Goal: Task Accomplishment & Management: Complete application form

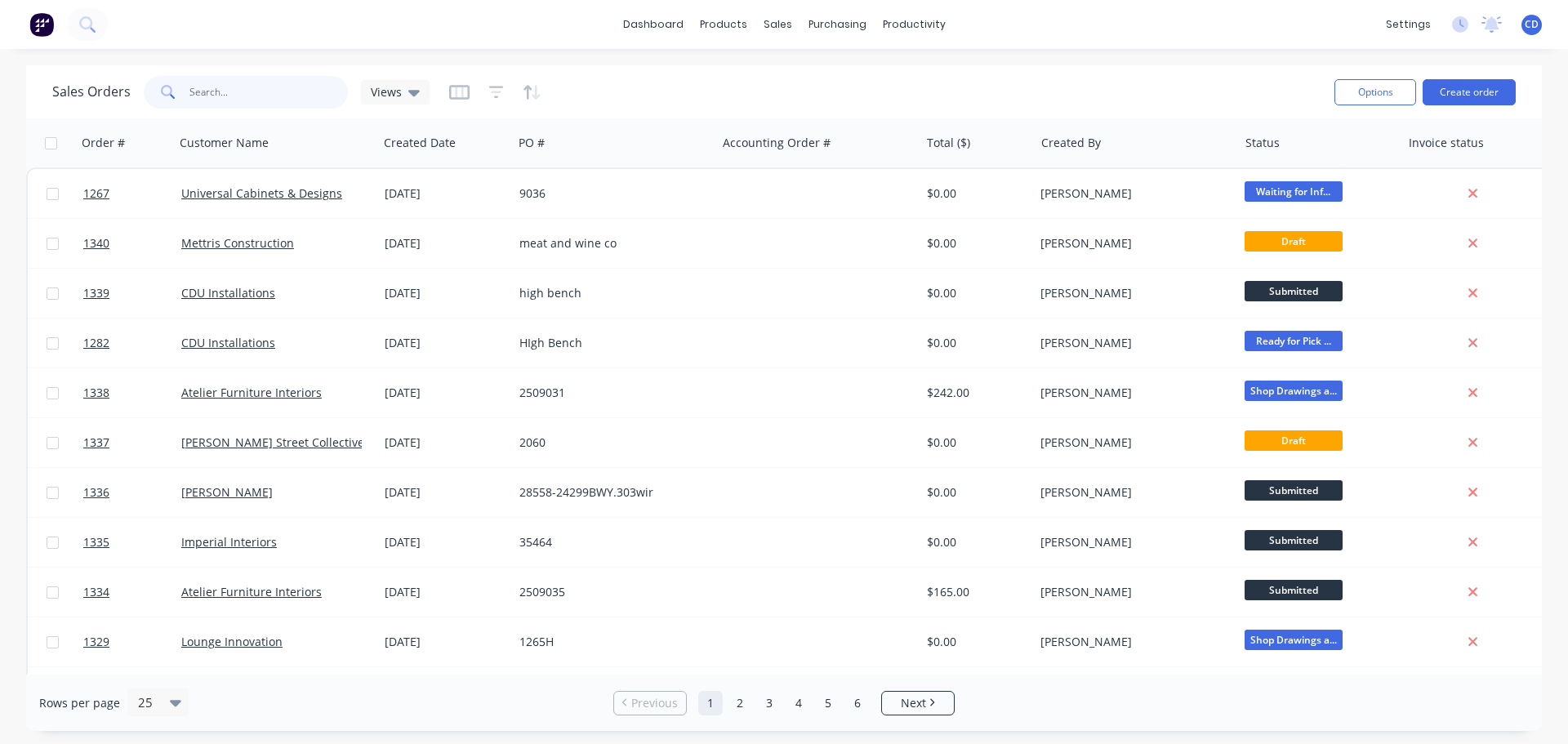
click at [217, 92] on input "text" at bounding box center [269, 92] width 159 height 33
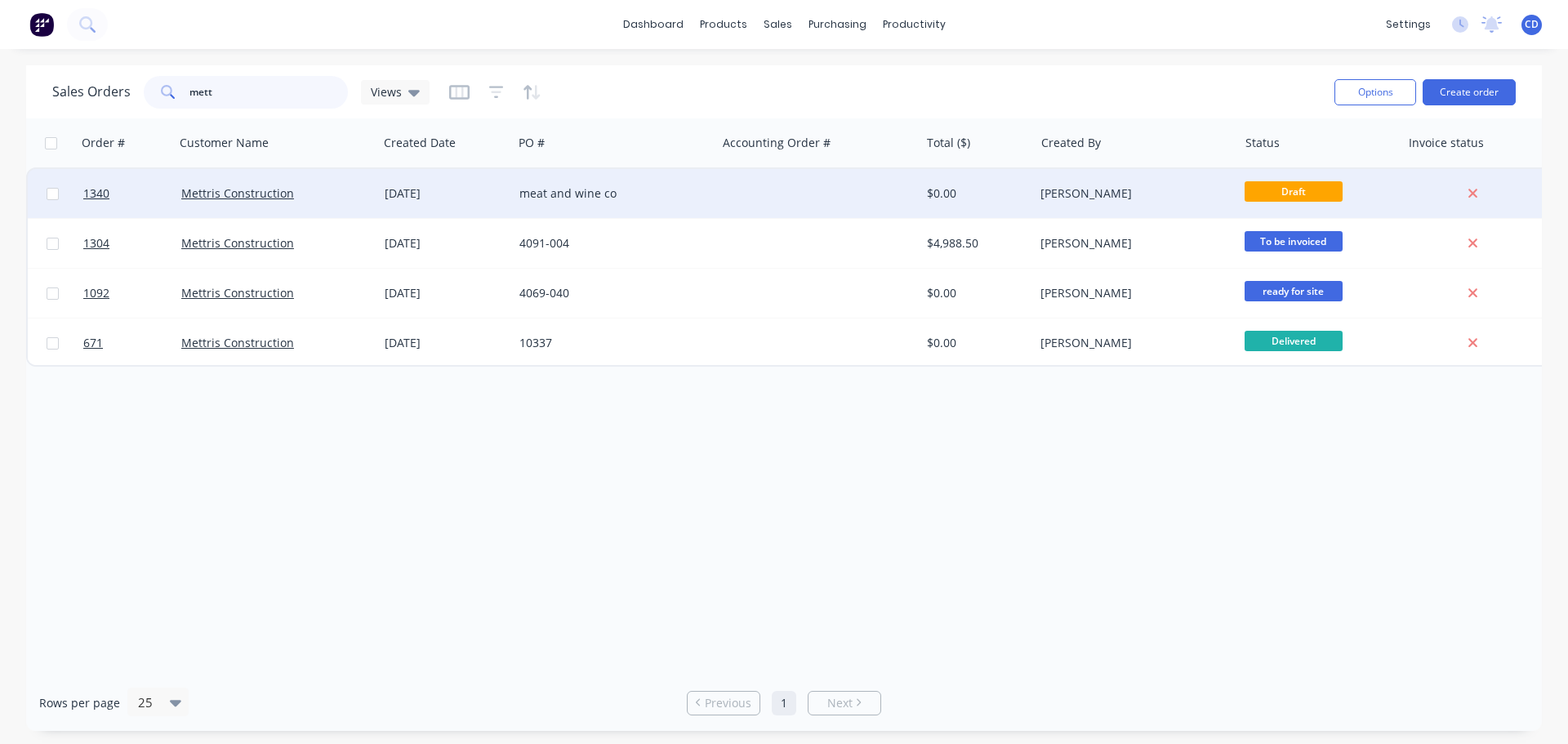
type input "mett"
click at [787, 204] on div at bounding box center [818, 194] width 203 height 49
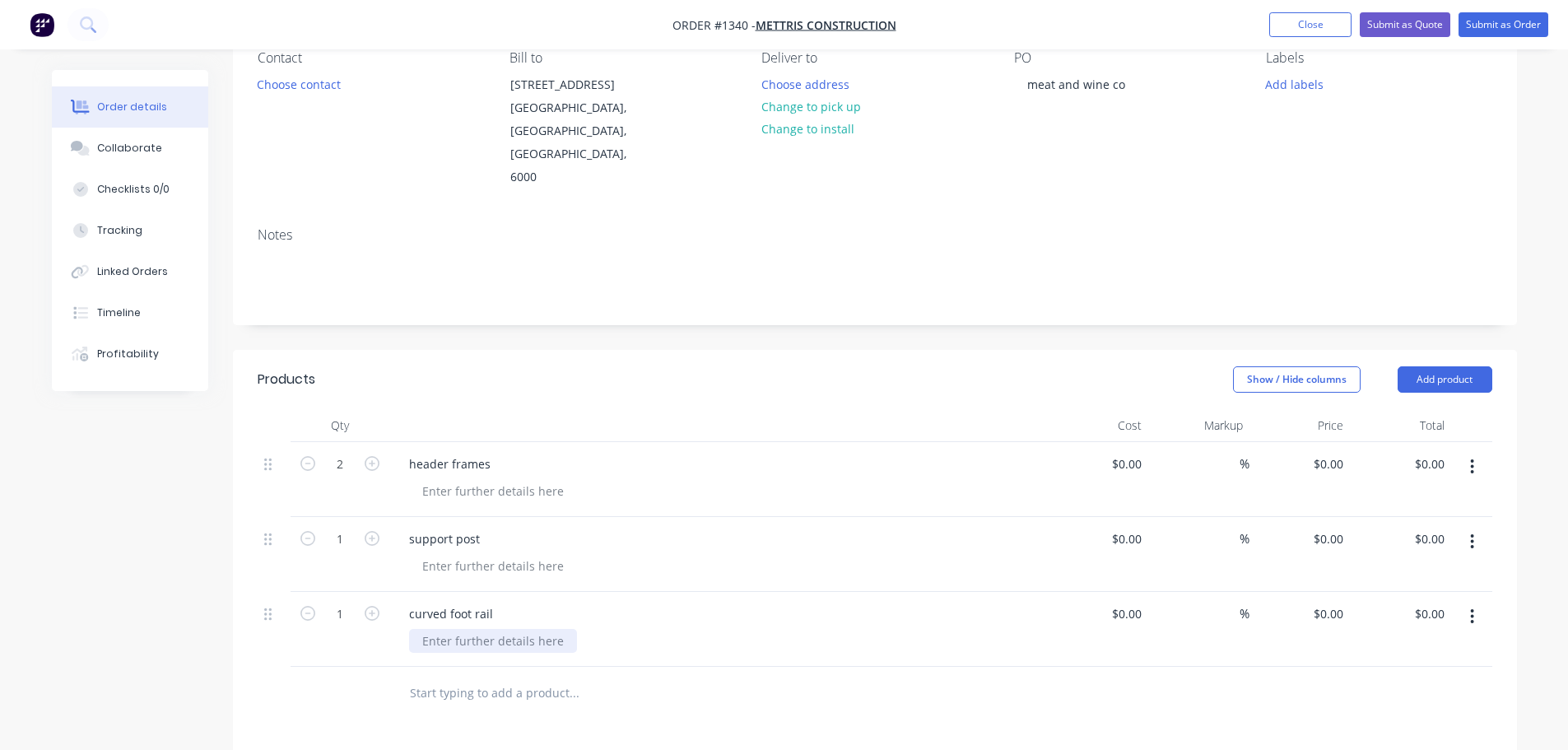
scroll to position [165, 0]
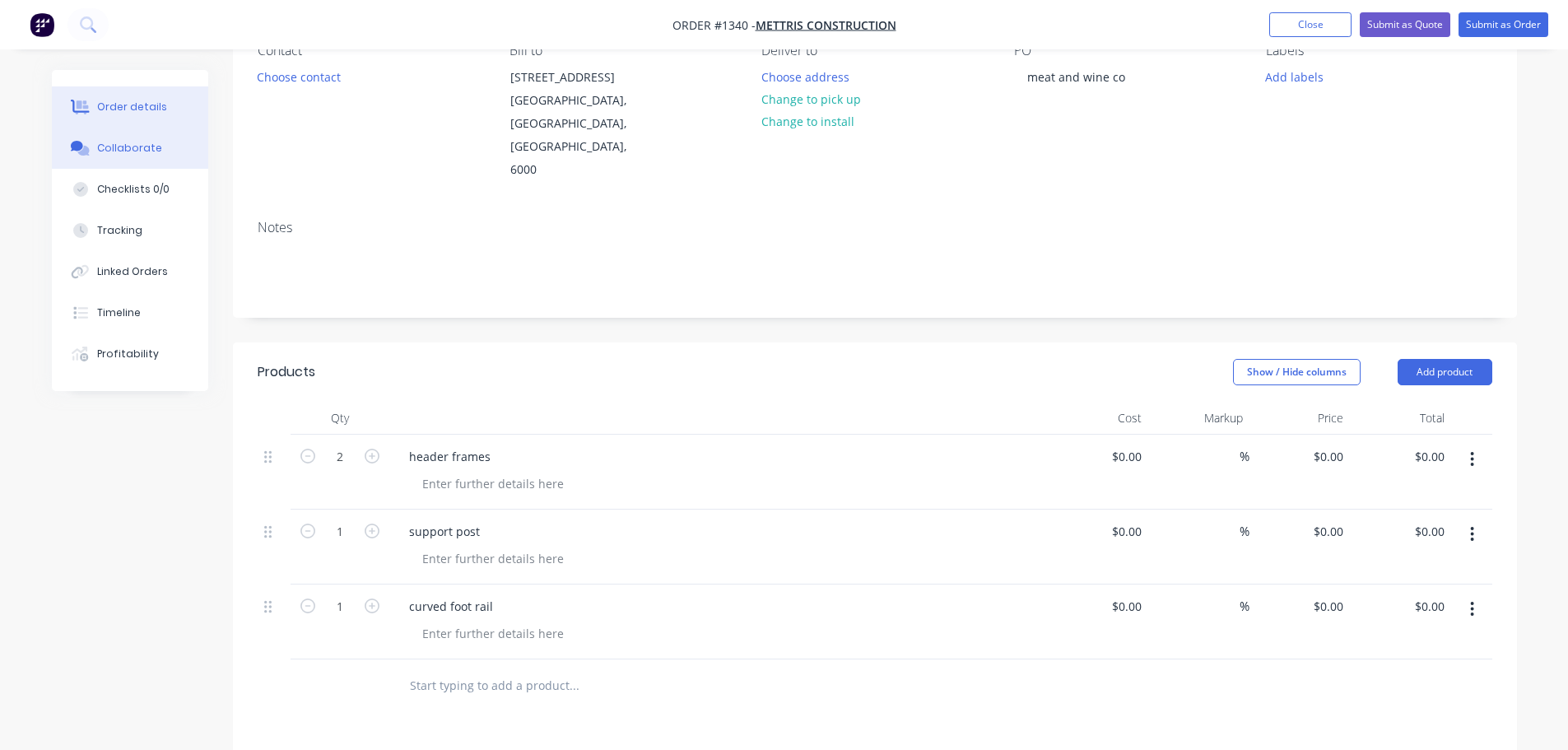
click at [153, 148] on div "Collaborate" at bounding box center [129, 148] width 65 height 14
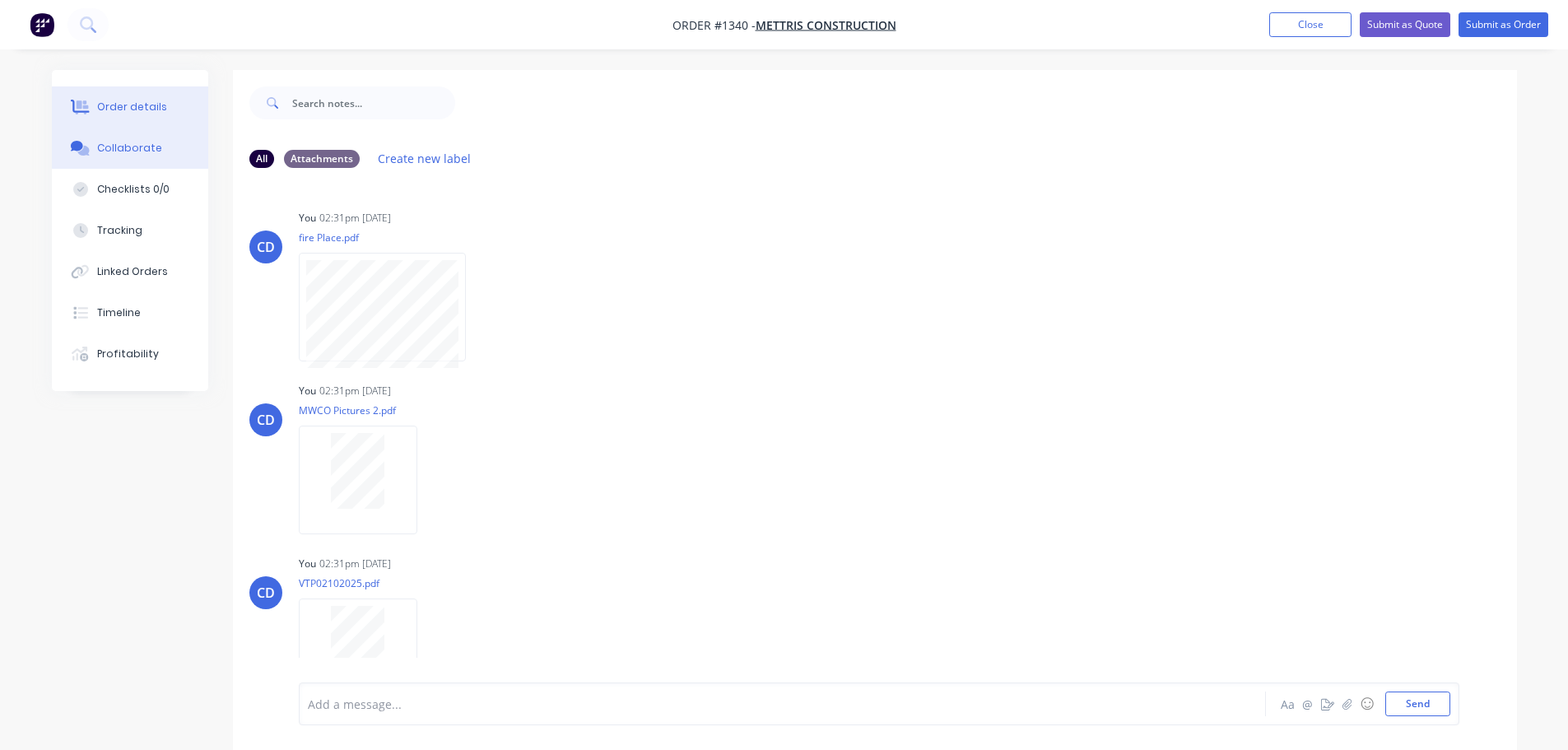
click at [138, 111] on div "Order details" at bounding box center [132, 106] width 70 height 14
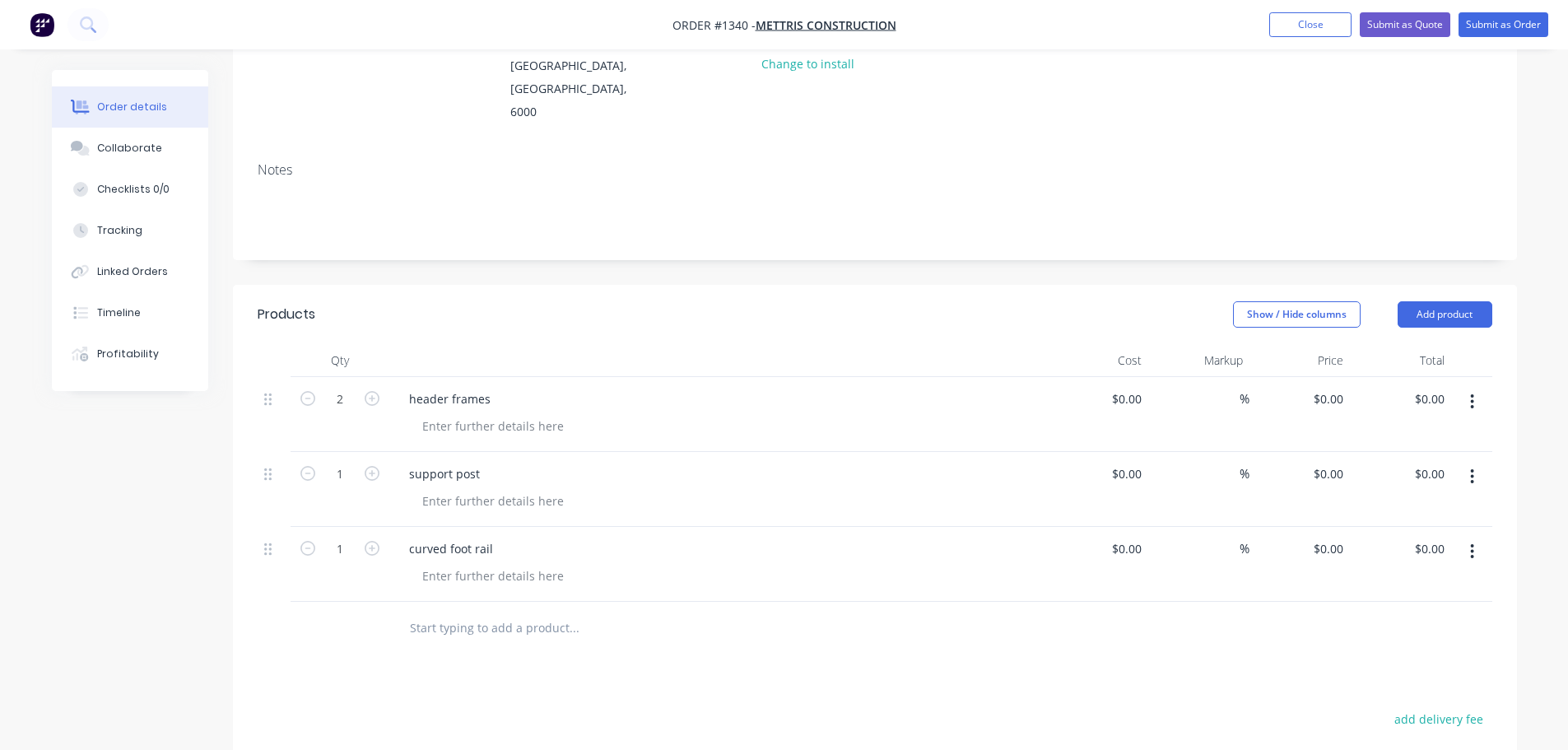
scroll to position [247, 0]
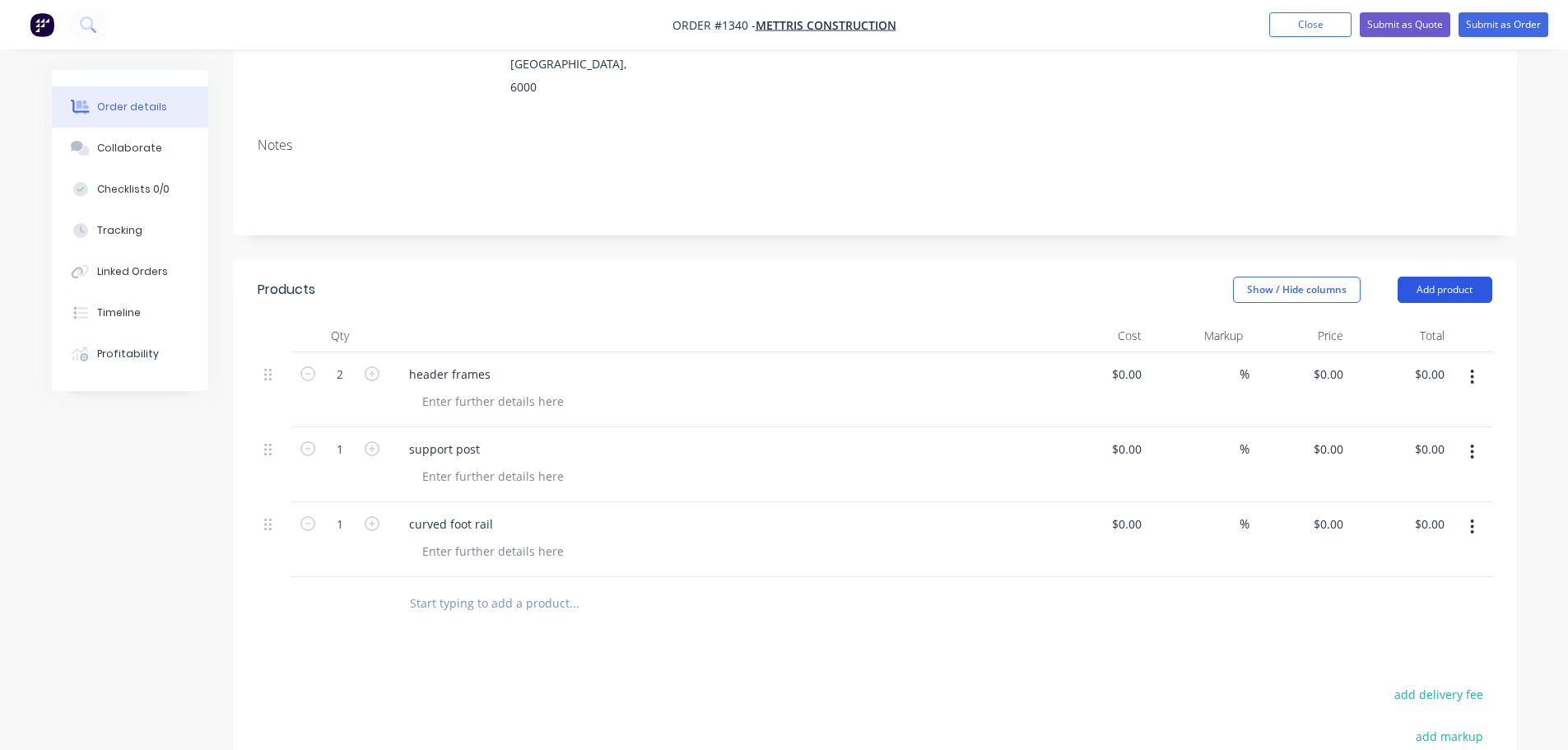
click at [1439, 277] on button "Add product" at bounding box center [1444, 290] width 94 height 26
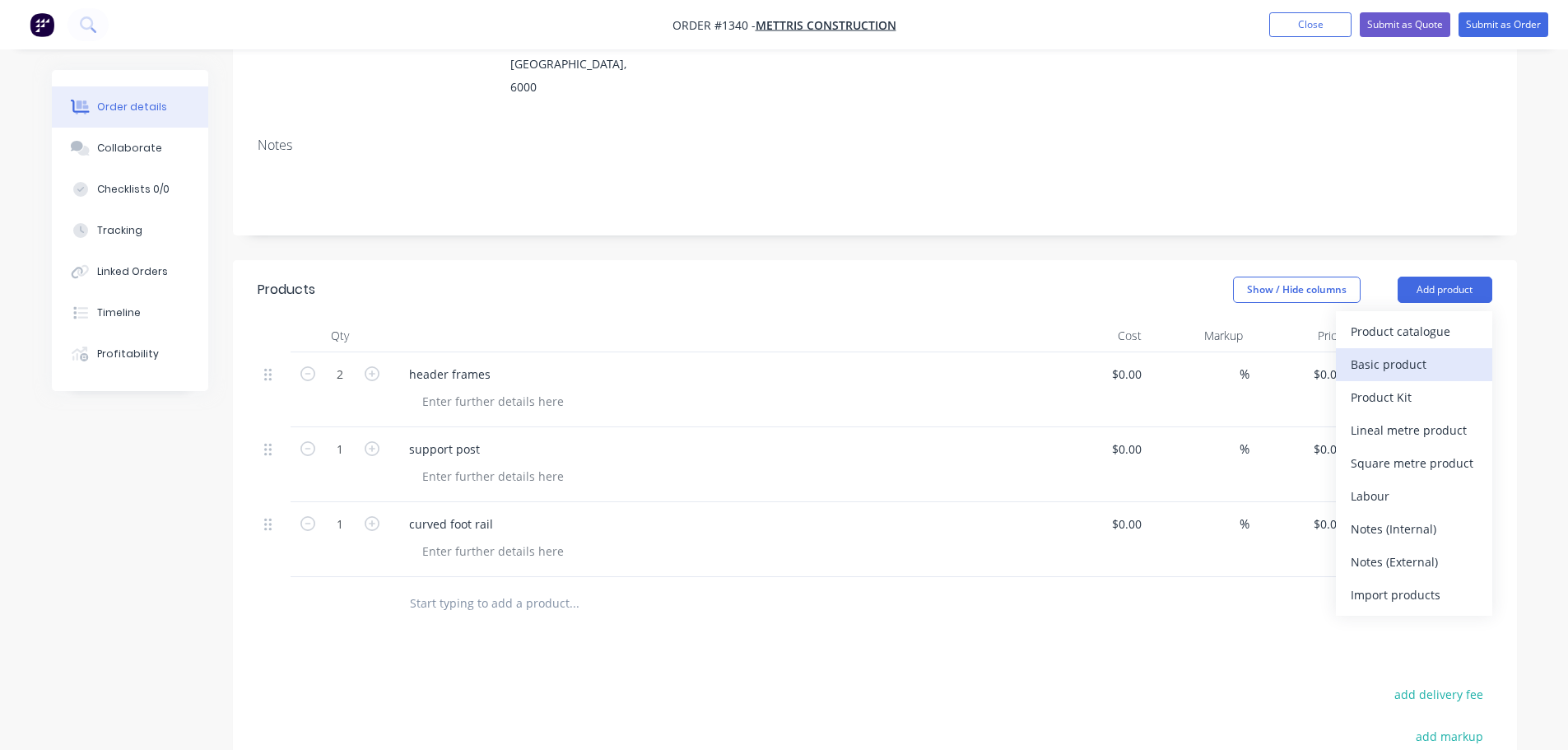
click at [1390, 352] on div "Basic product" at bounding box center [1413, 364] width 127 height 24
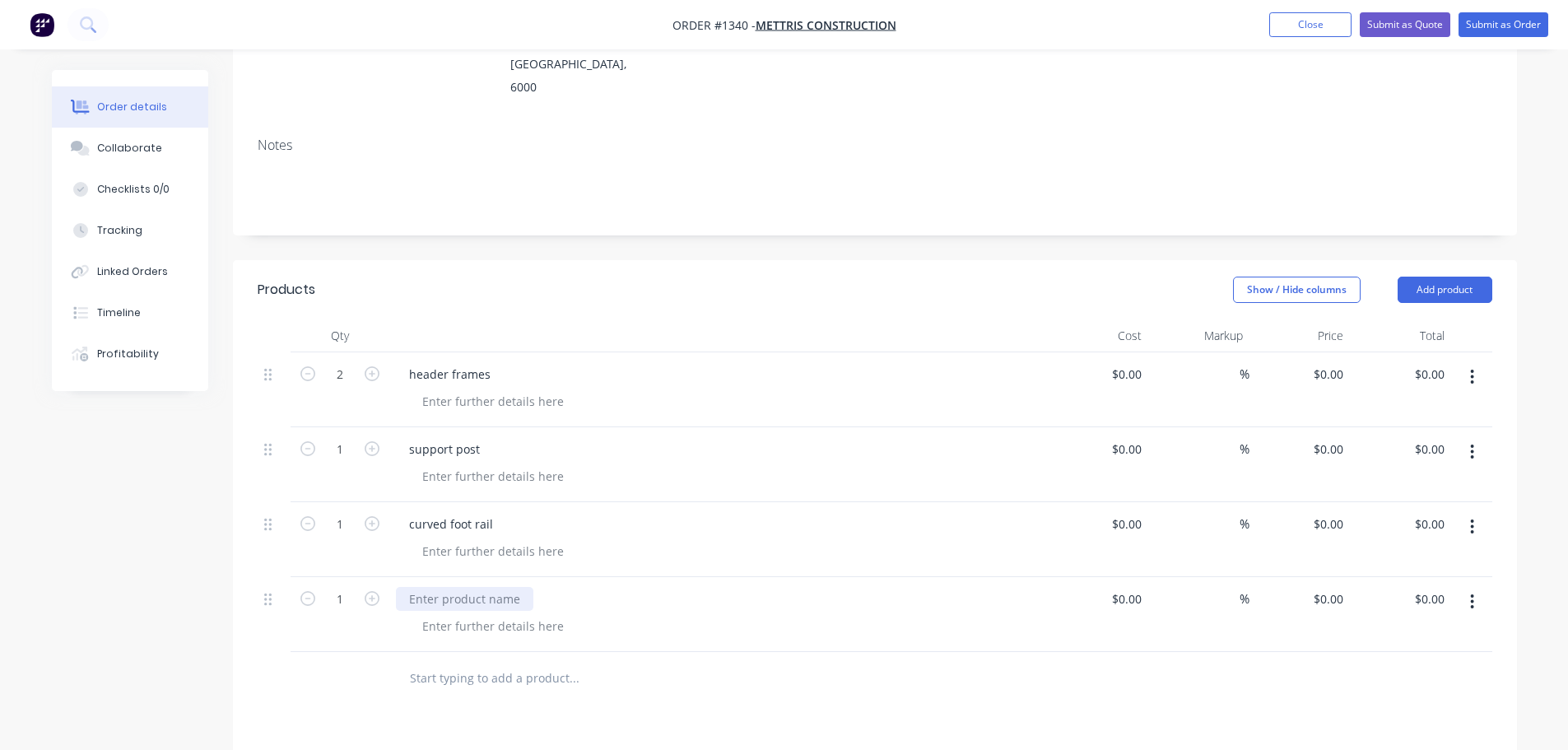
click at [438, 587] on div at bounding box center [465, 599] width 138 height 24
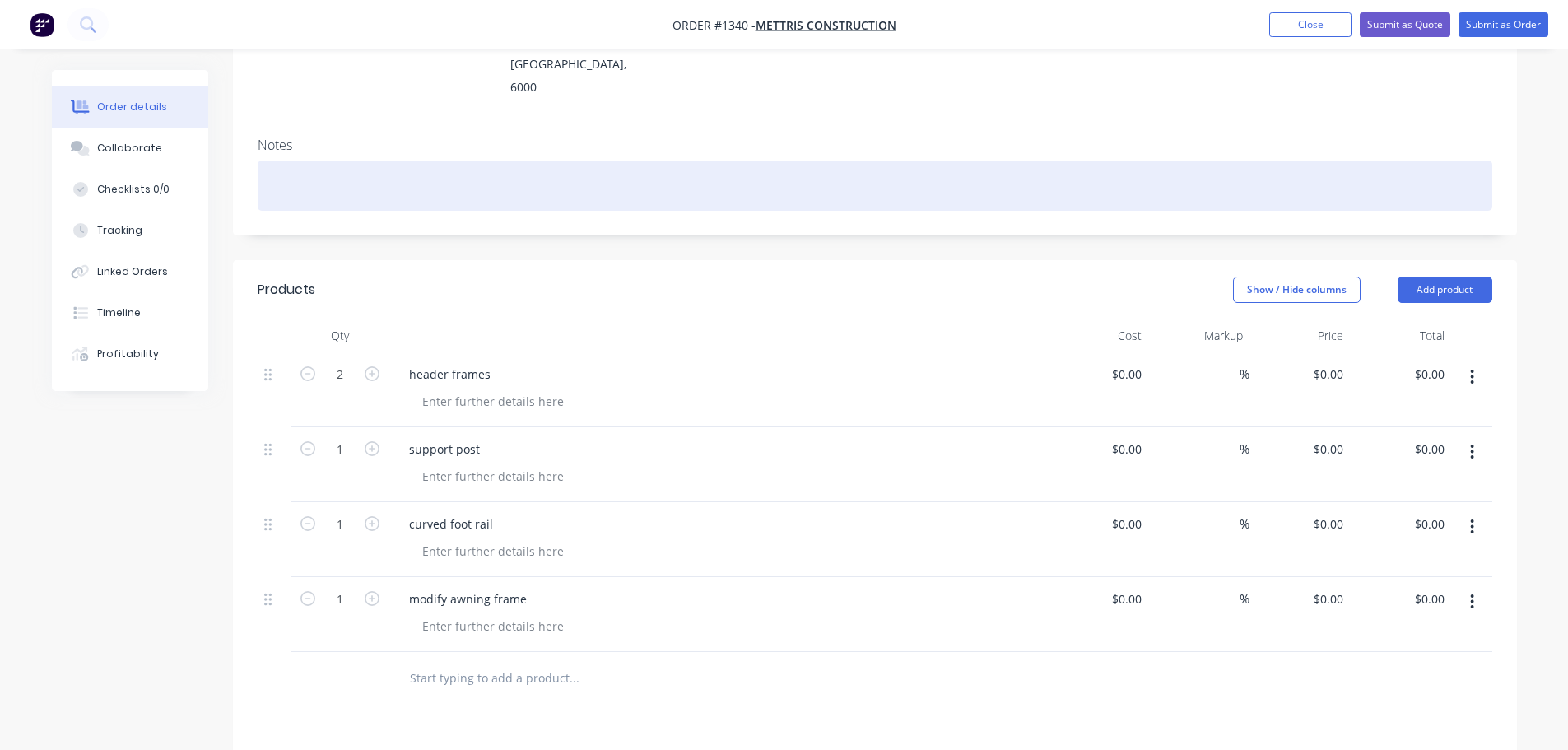
click at [900, 161] on div at bounding box center [874, 185] width 1234 height 50
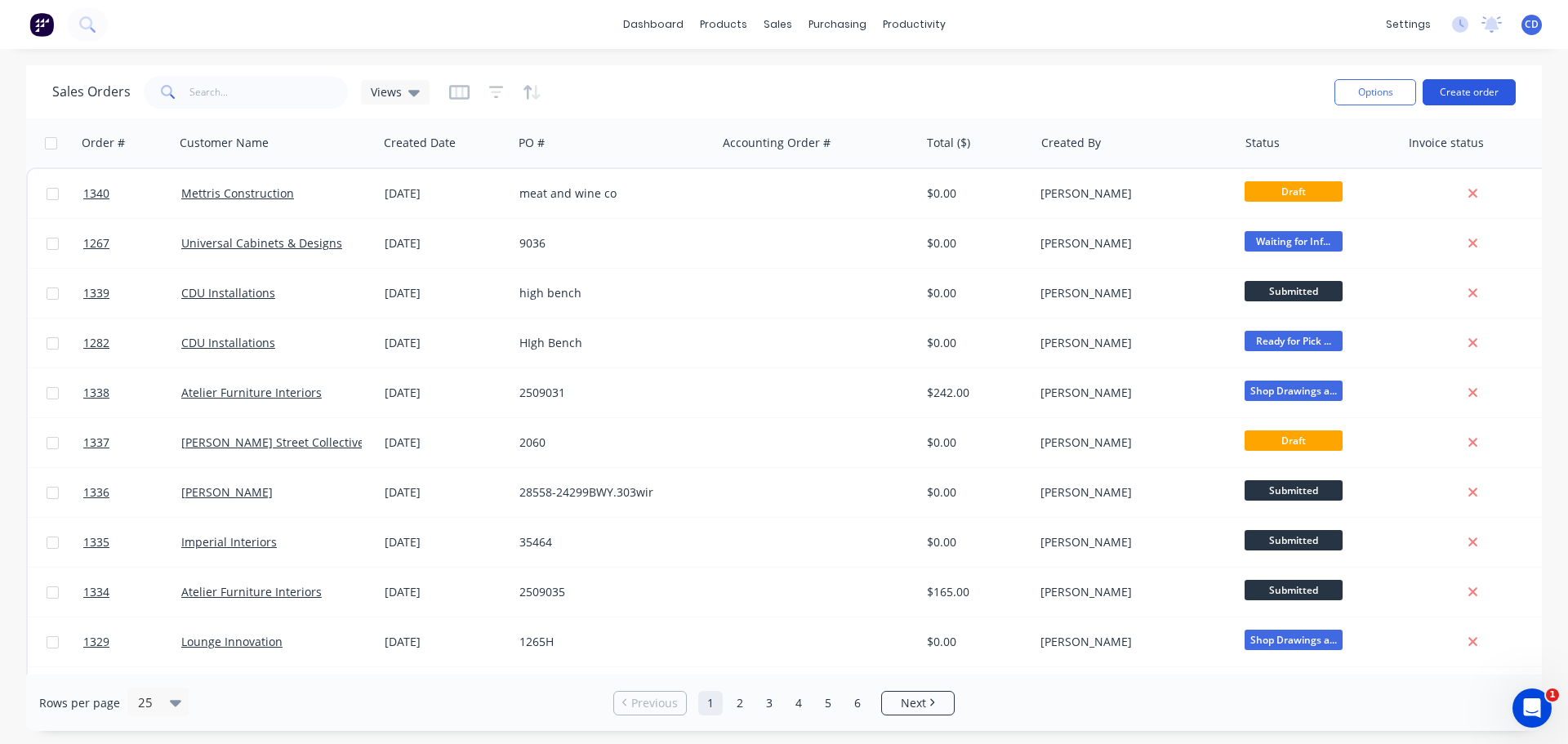
click at [1460, 96] on button "Create order" at bounding box center [1469, 92] width 93 height 26
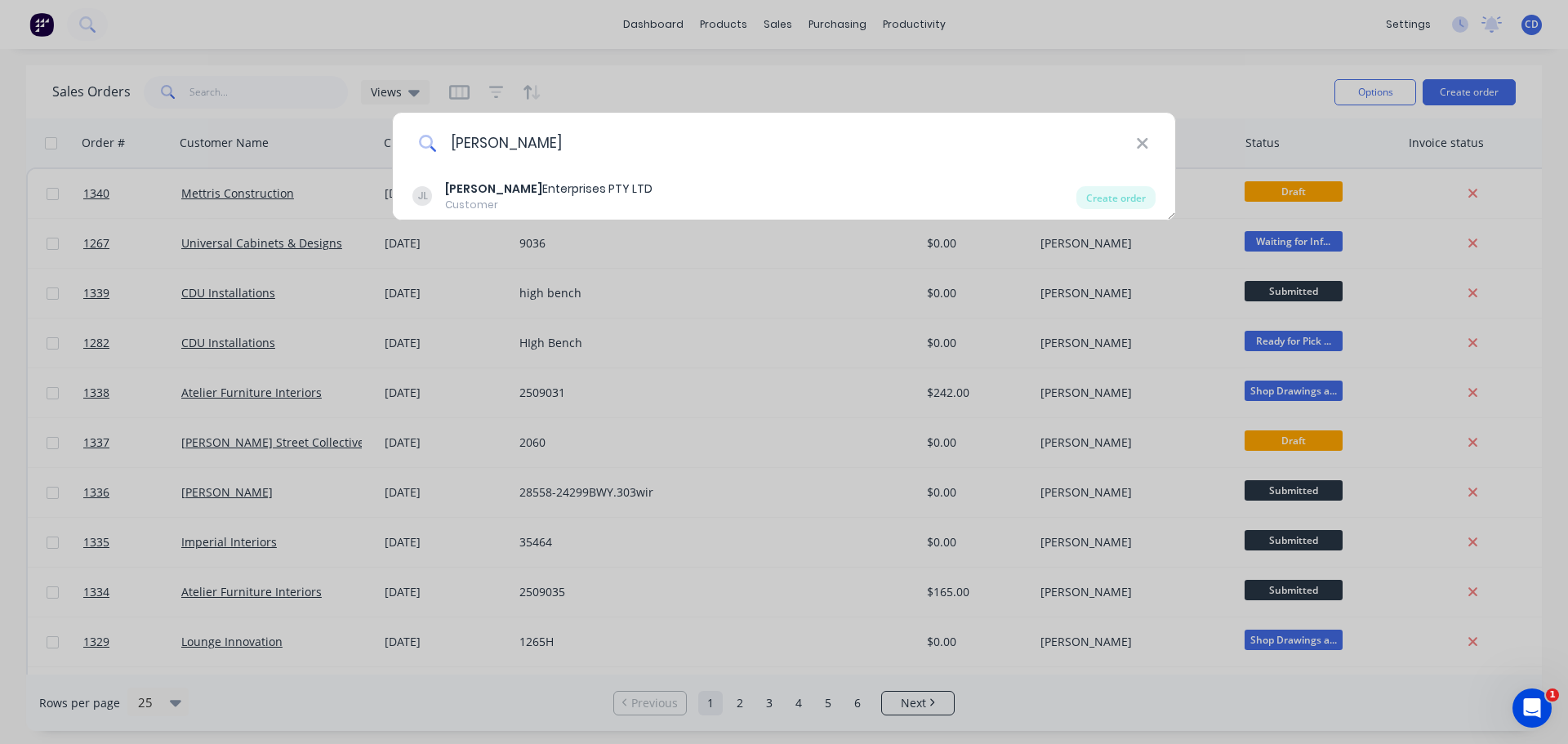
click at [550, 151] on input "jamel" at bounding box center [786, 143] width 699 height 62
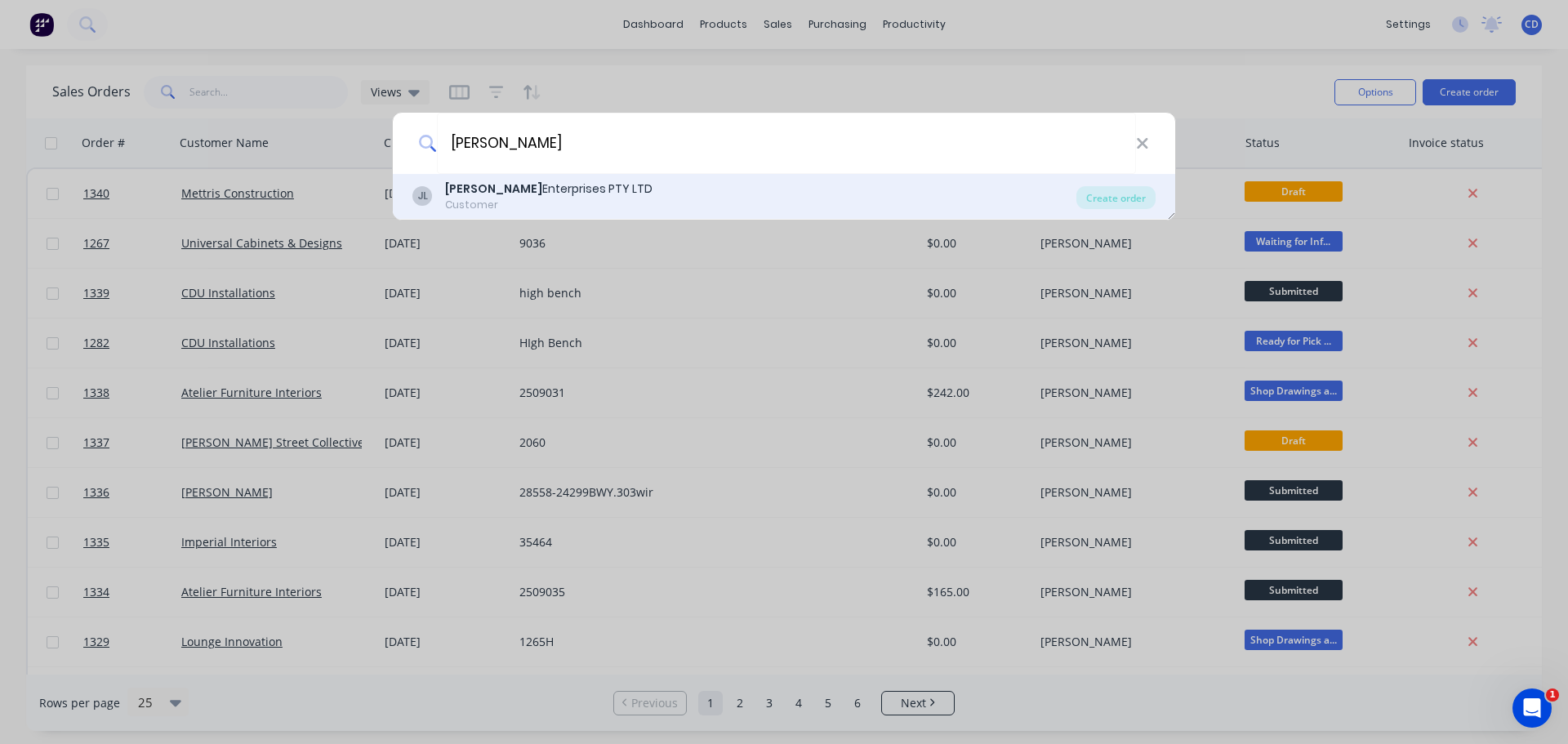
type input "jamel"
click at [549, 190] on div "Jamel Enterprises PTY LTD" at bounding box center [549, 189] width 207 height 17
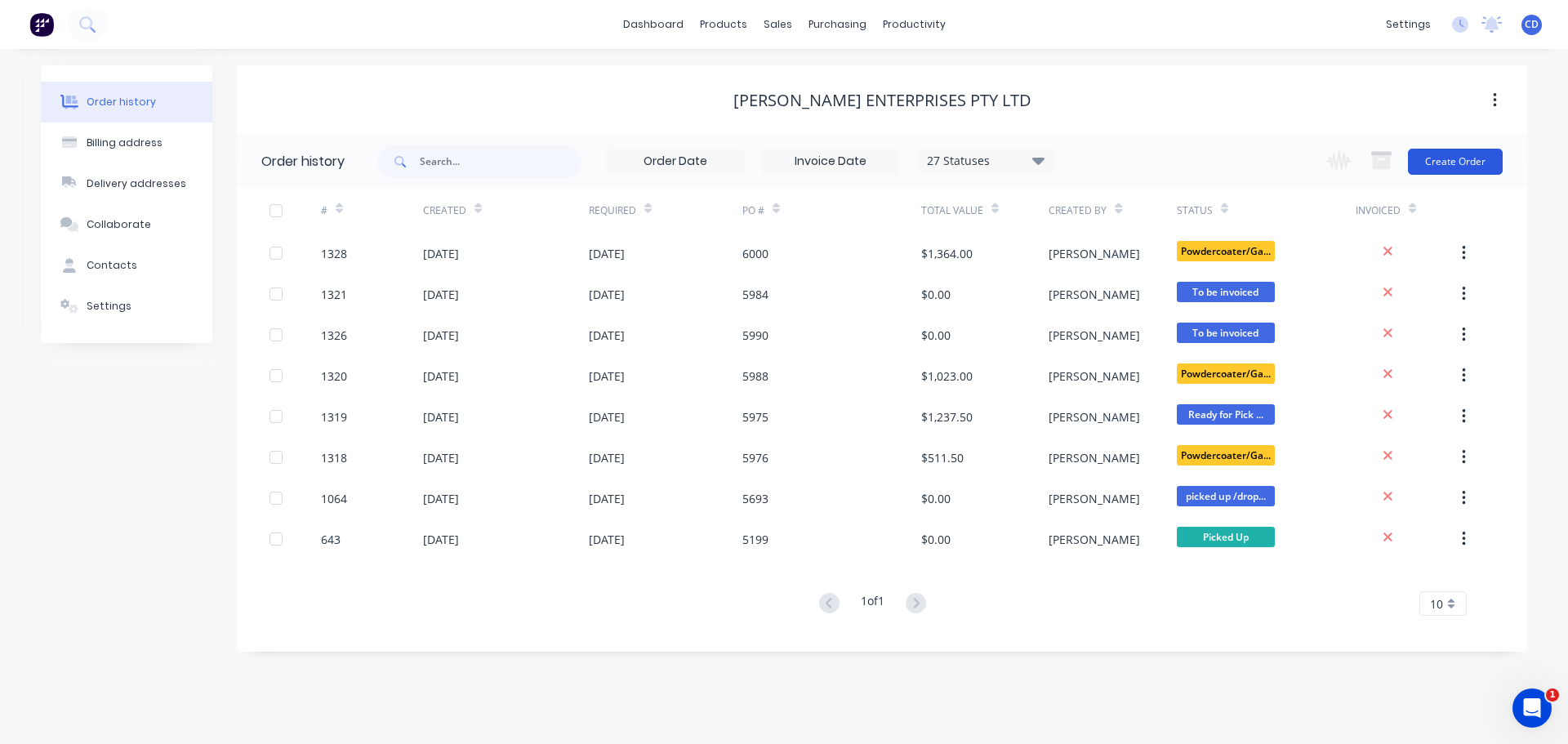
click at [1449, 150] on button "Create Order" at bounding box center [1455, 161] width 94 height 26
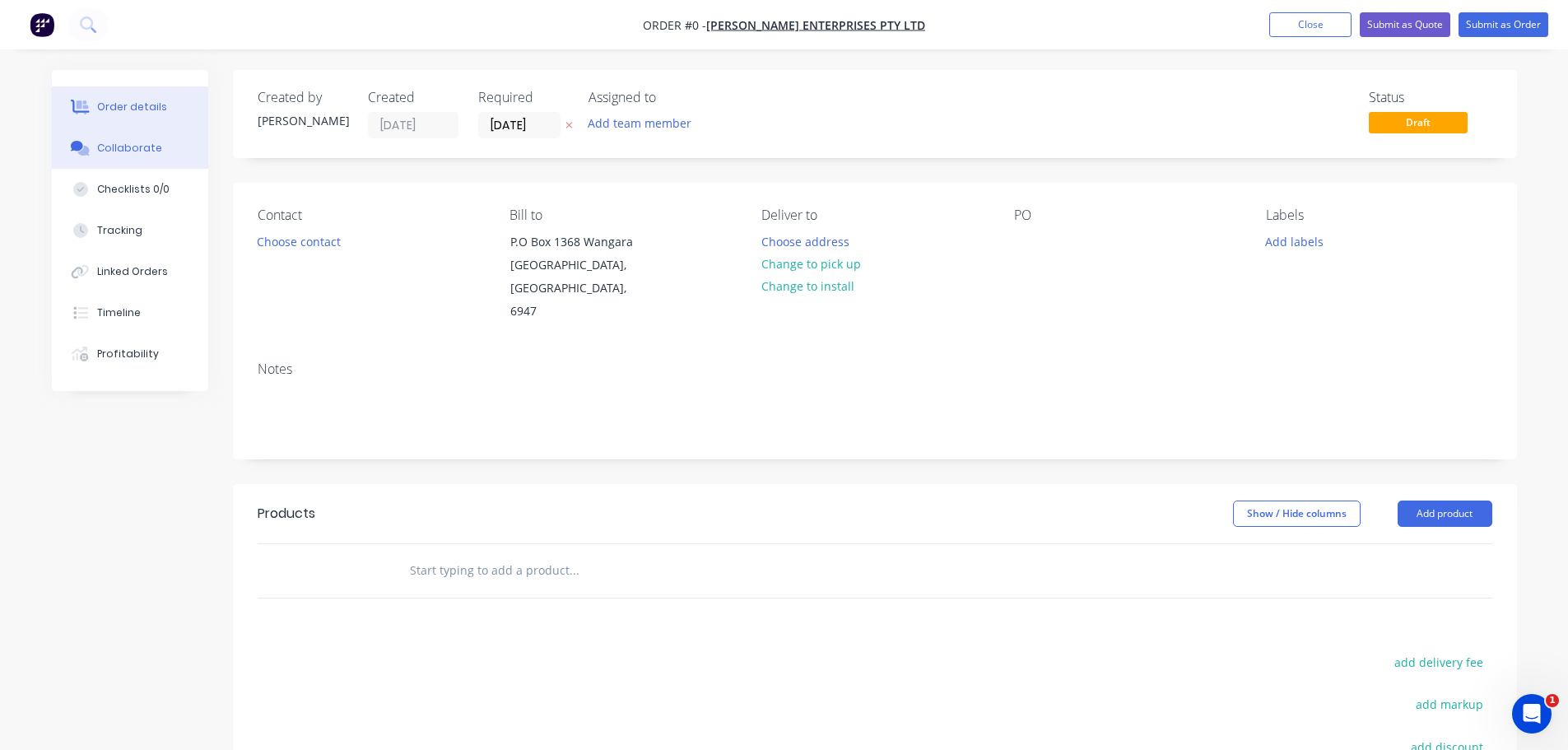
click at [143, 145] on div "Collaborate" at bounding box center [129, 148] width 65 height 14
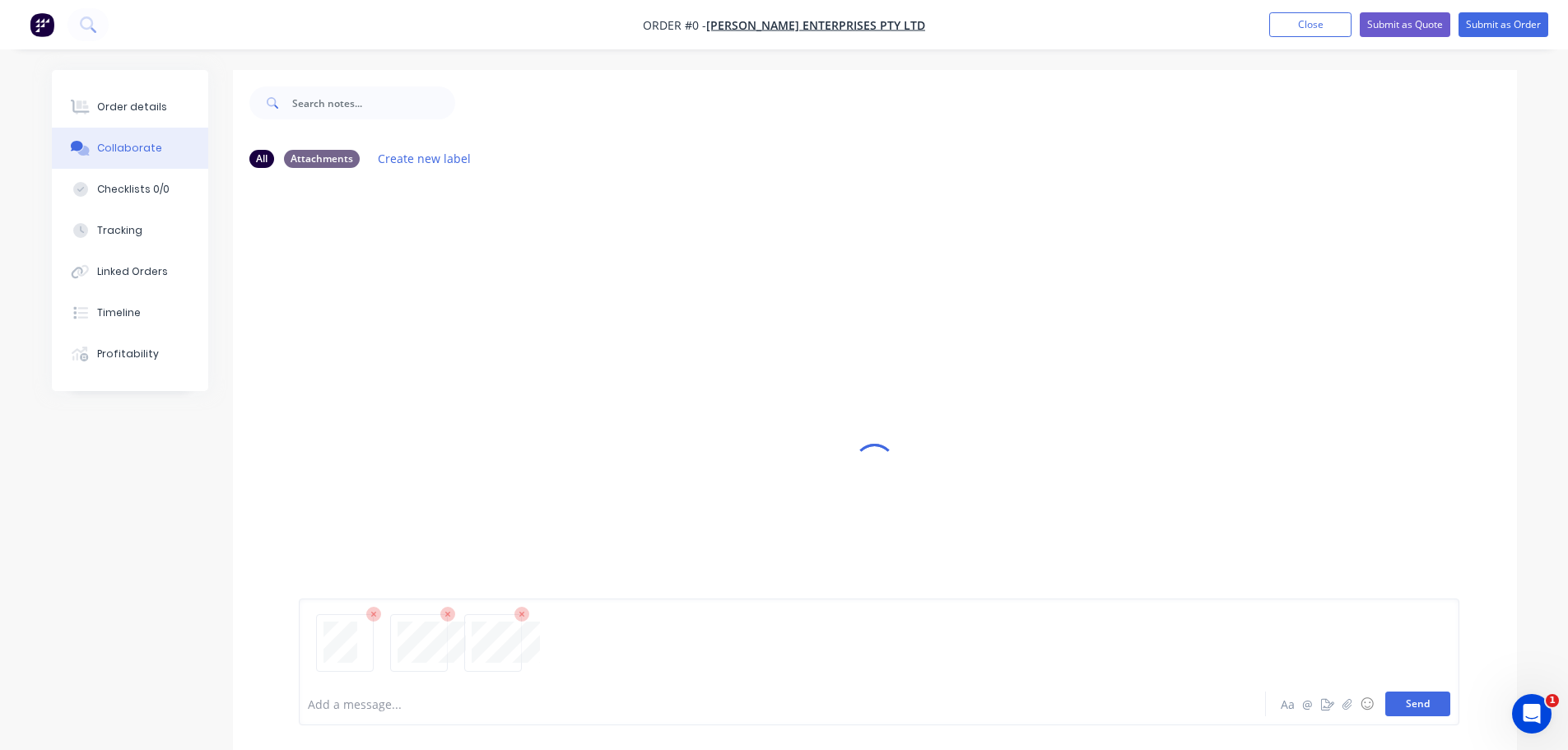
click at [1421, 708] on button "Send" at bounding box center [1418, 703] width 65 height 25
click at [1411, 698] on button "Send" at bounding box center [1418, 703] width 65 height 25
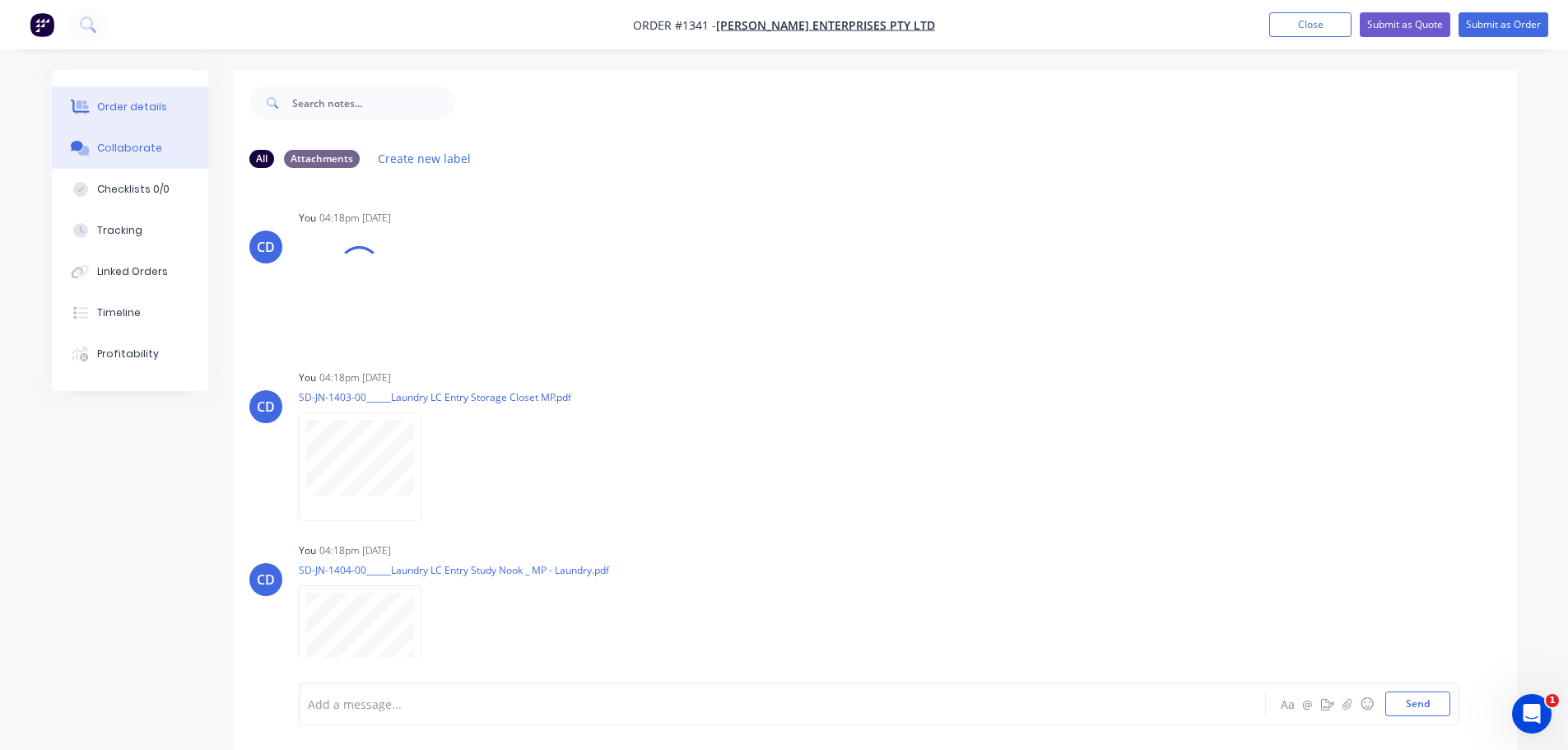
click at [156, 117] on button "Order details" at bounding box center [130, 107] width 156 height 41
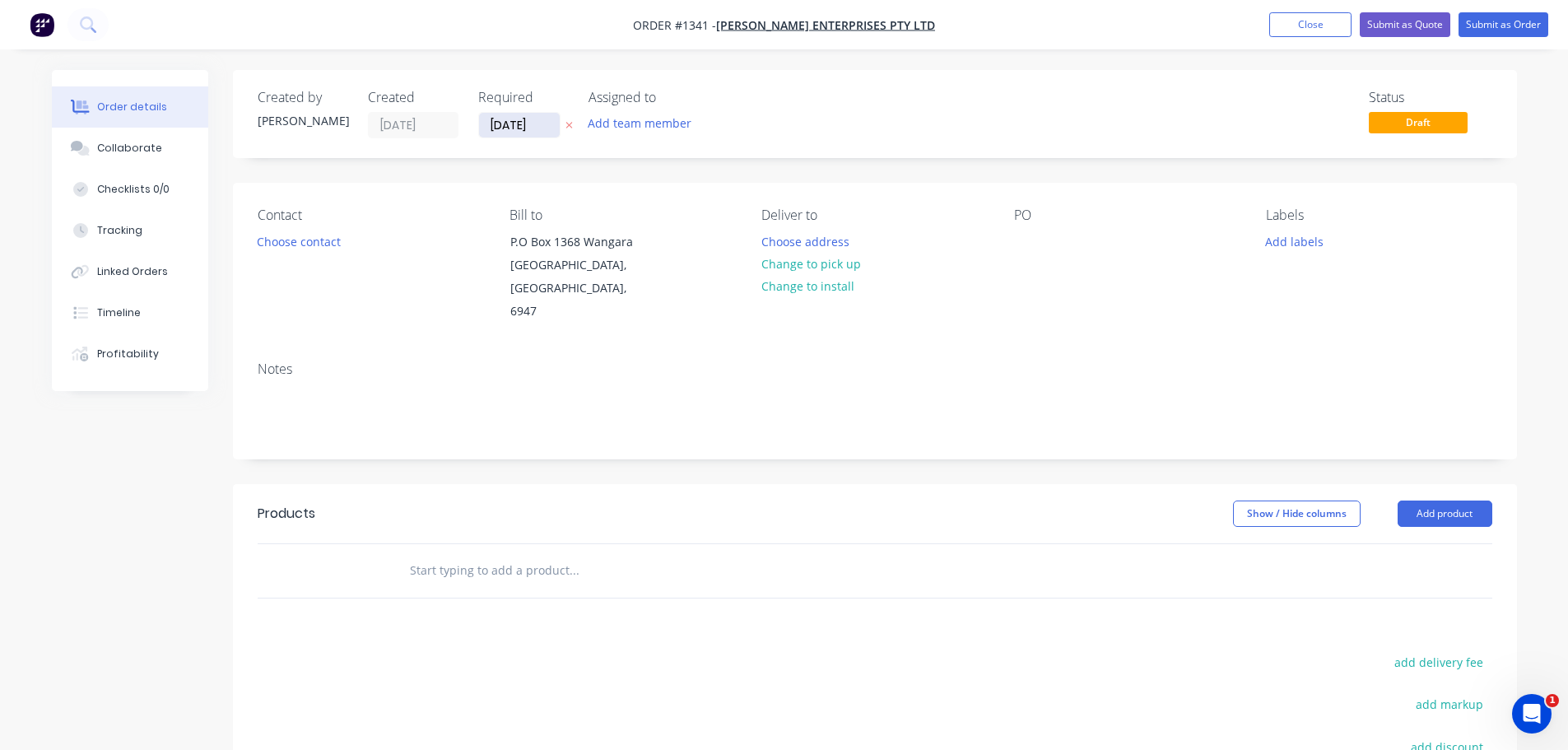
click at [501, 133] on input "03/10/25" at bounding box center [519, 125] width 81 height 25
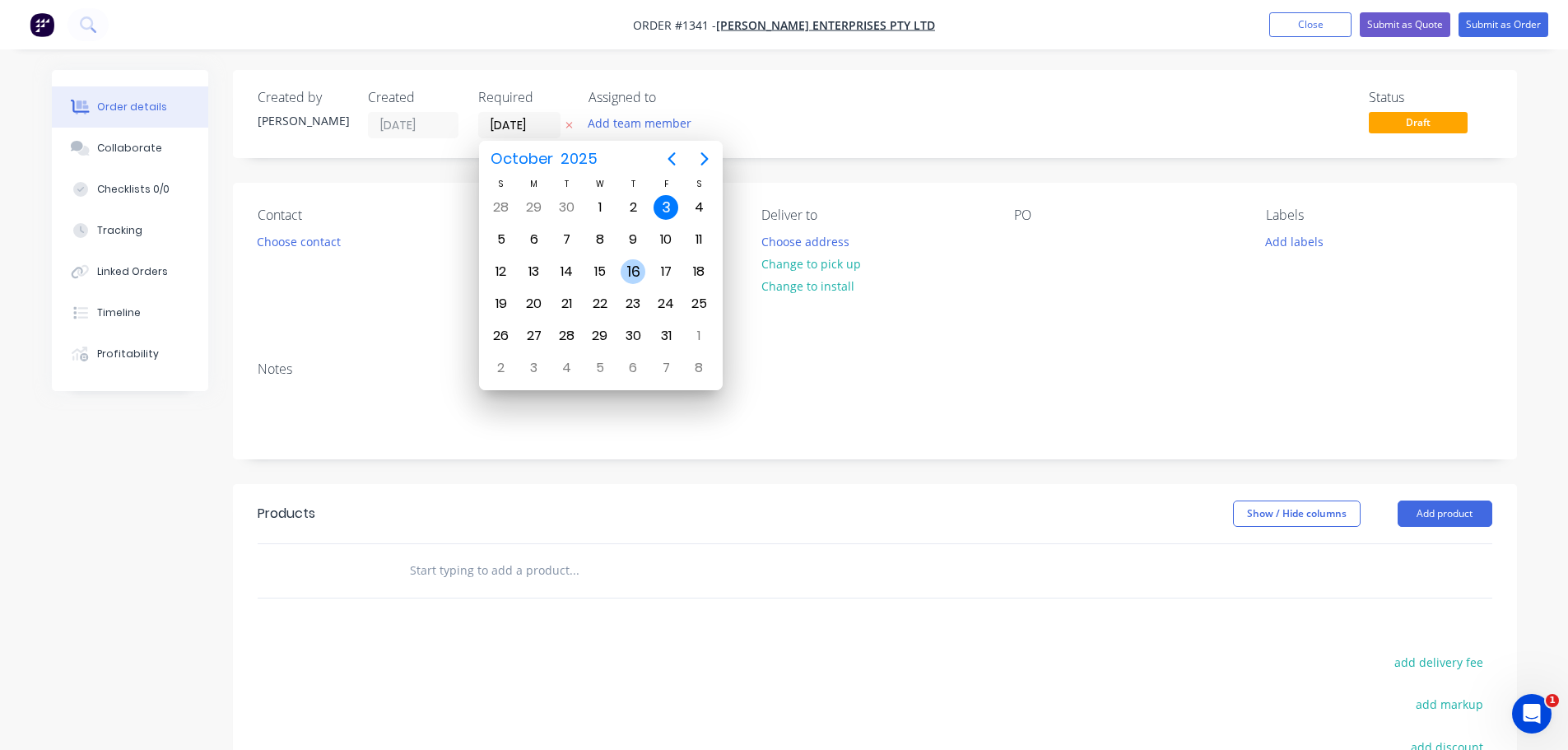
click at [628, 270] on div "16" at bounding box center [632, 271] width 25 height 25
type input "16/10/25"
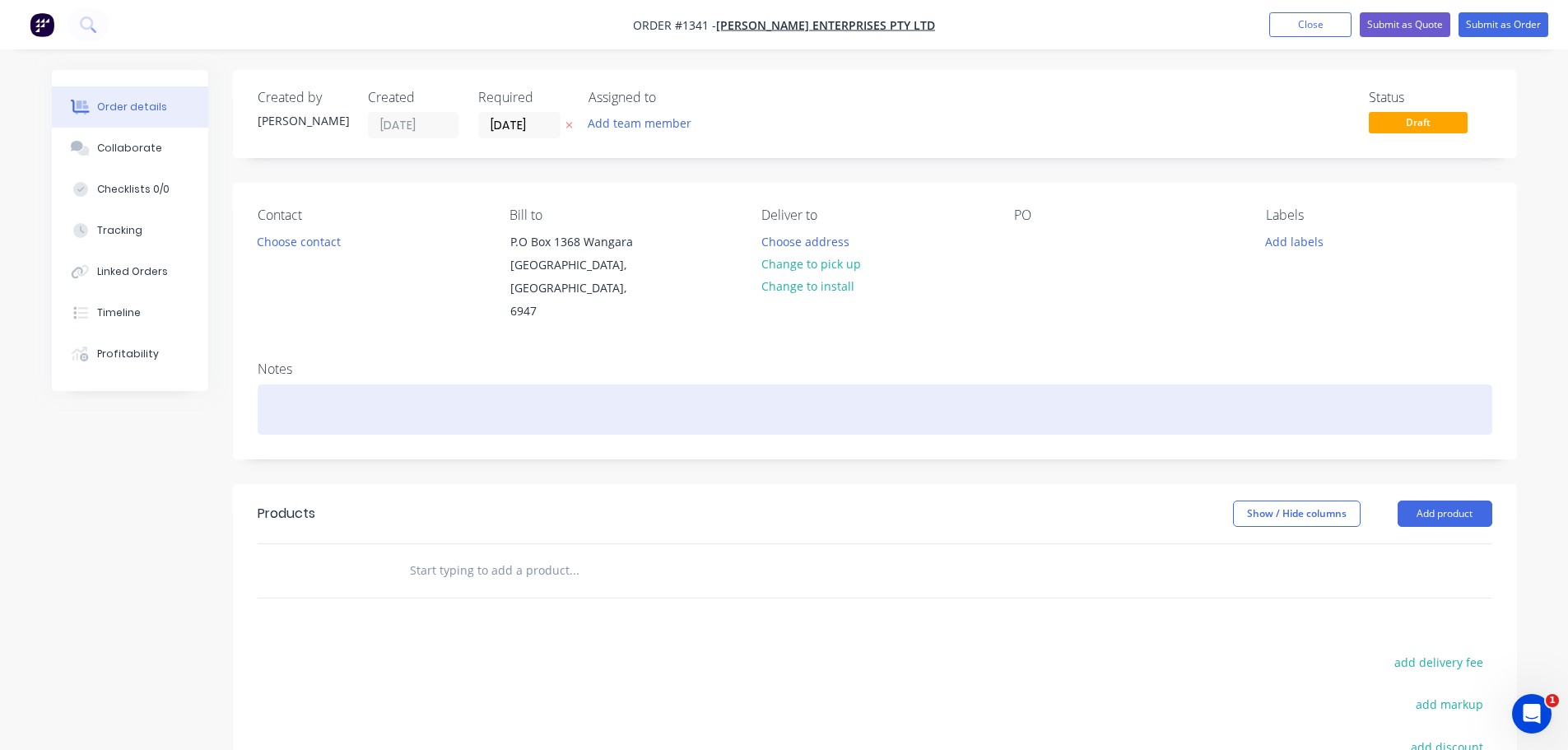
click at [539, 384] on div at bounding box center [874, 409] width 1234 height 50
click at [339, 386] on div "White Satin pC" at bounding box center [874, 409] width 1234 height 50
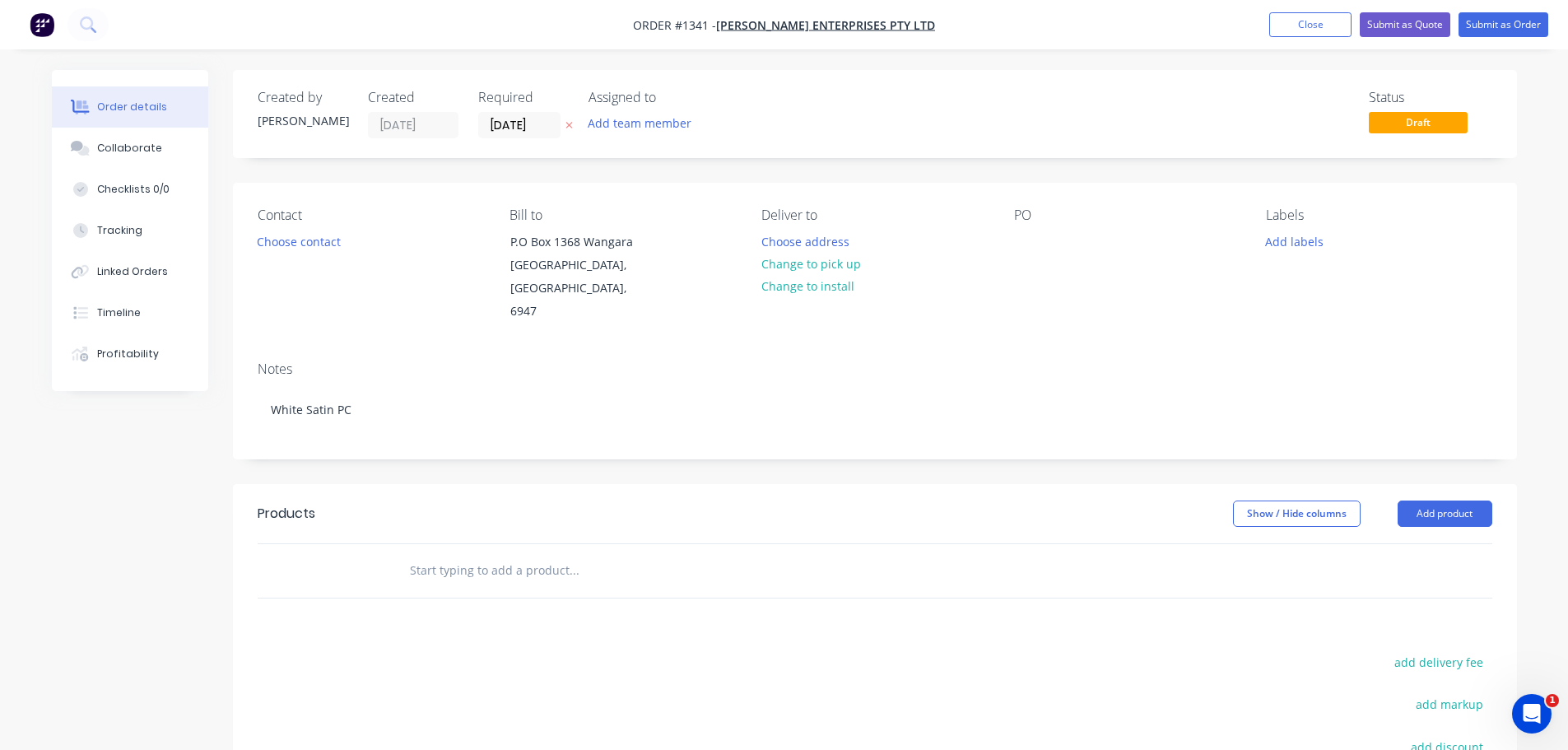
click at [1043, 236] on div "PO" at bounding box center [1126, 265] width 225 height 116
click at [1020, 239] on div at bounding box center [1027, 241] width 26 height 24
drag, startPoint x: 1439, startPoint y: 485, endPoint x: 1434, endPoint y: 510, distance: 25.5
click at [1439, 500] on button "Add product" at bounding box center [1444, 513] width 94 height 26
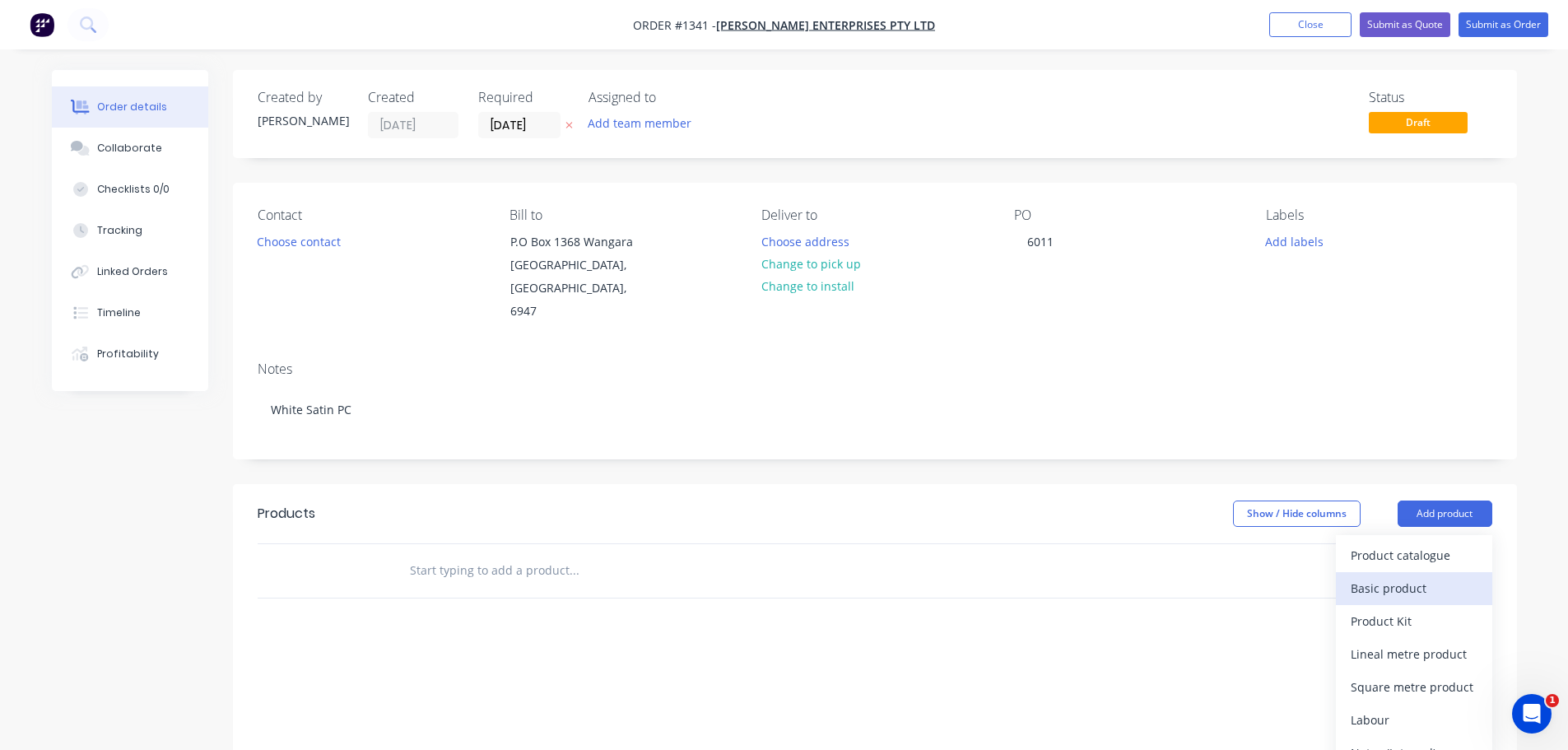
click at [1398, 576] on div "Basic product" at bounding box center [1413, 588] width 127 height 24
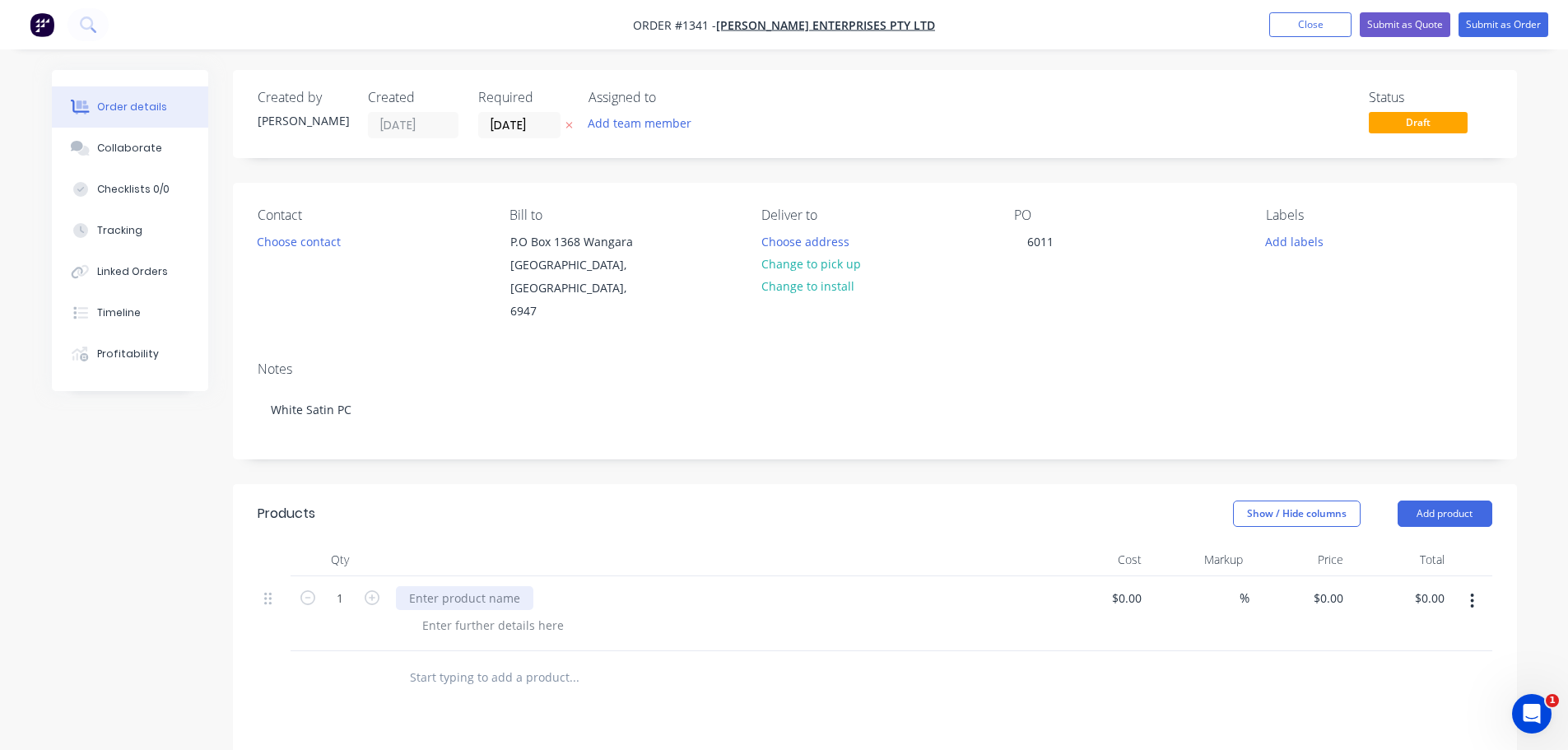
click at [420, 586] on div at bounding box center [465, 598] width 138 height 24
paste div
click at [1433, 500] on button "Add product" at bounding box center [1444, 513] width 94 height 26
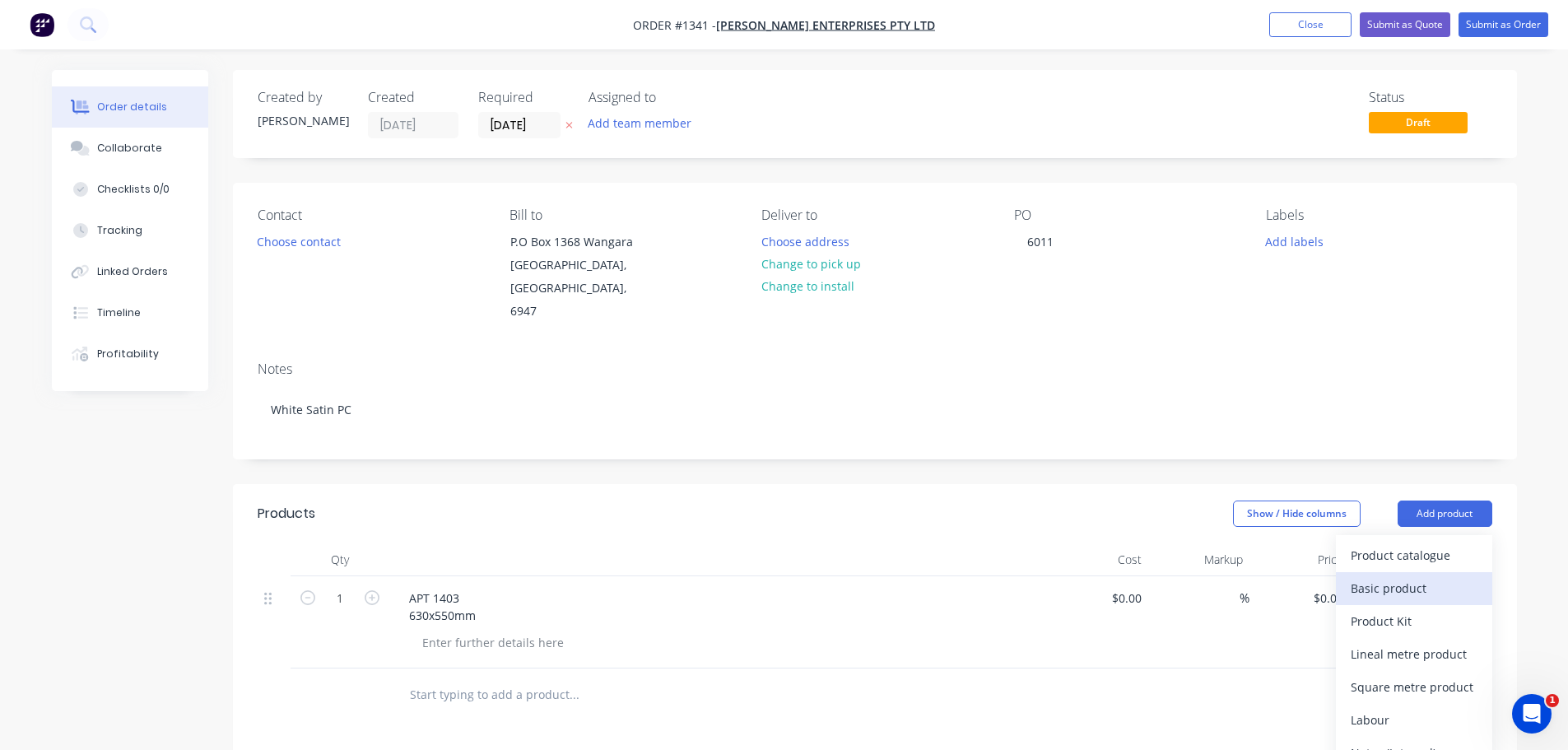
click at [1403, 576] on div "Basic product" at bounding box center [1413, 588] width 127 height 24
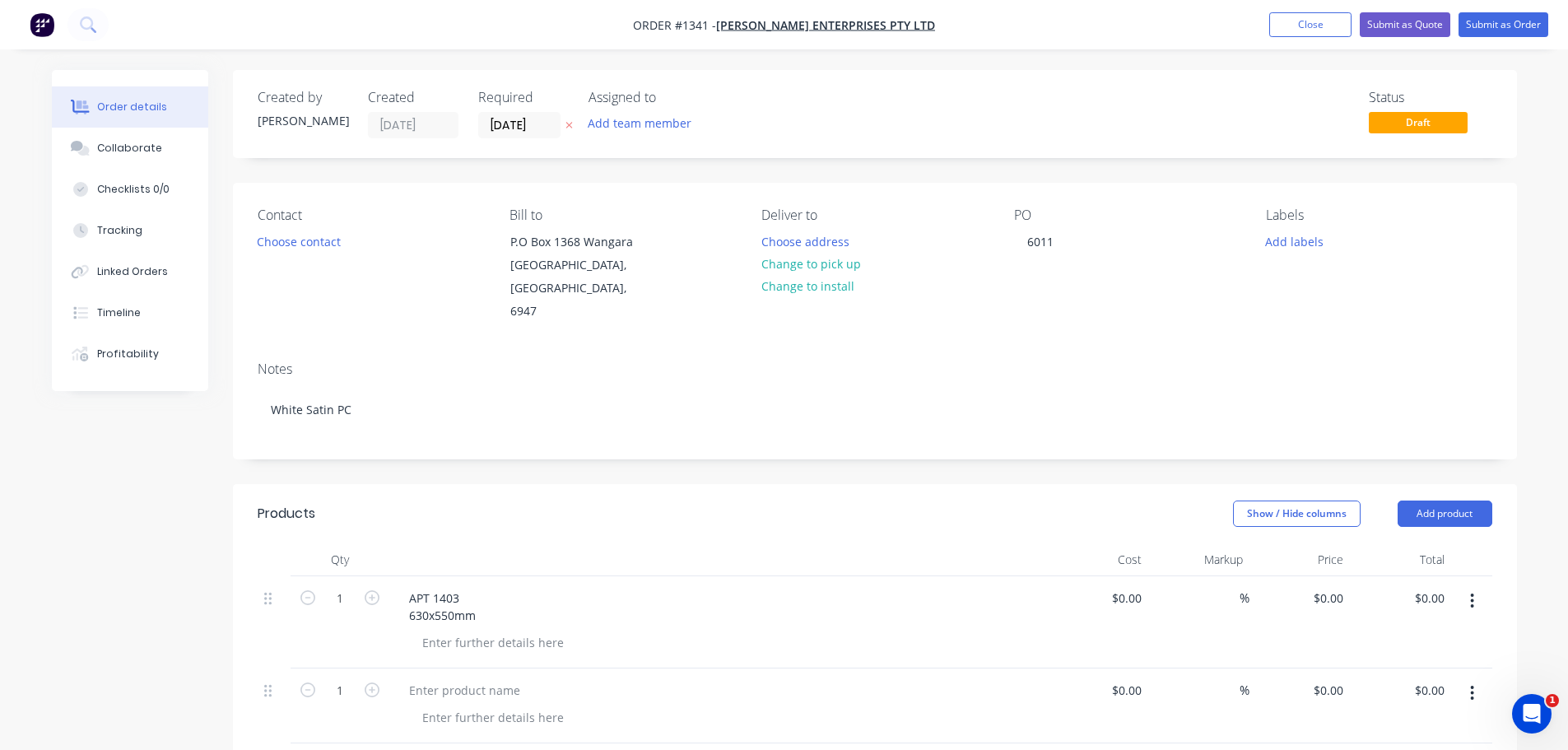
scroll to position [330, 0]
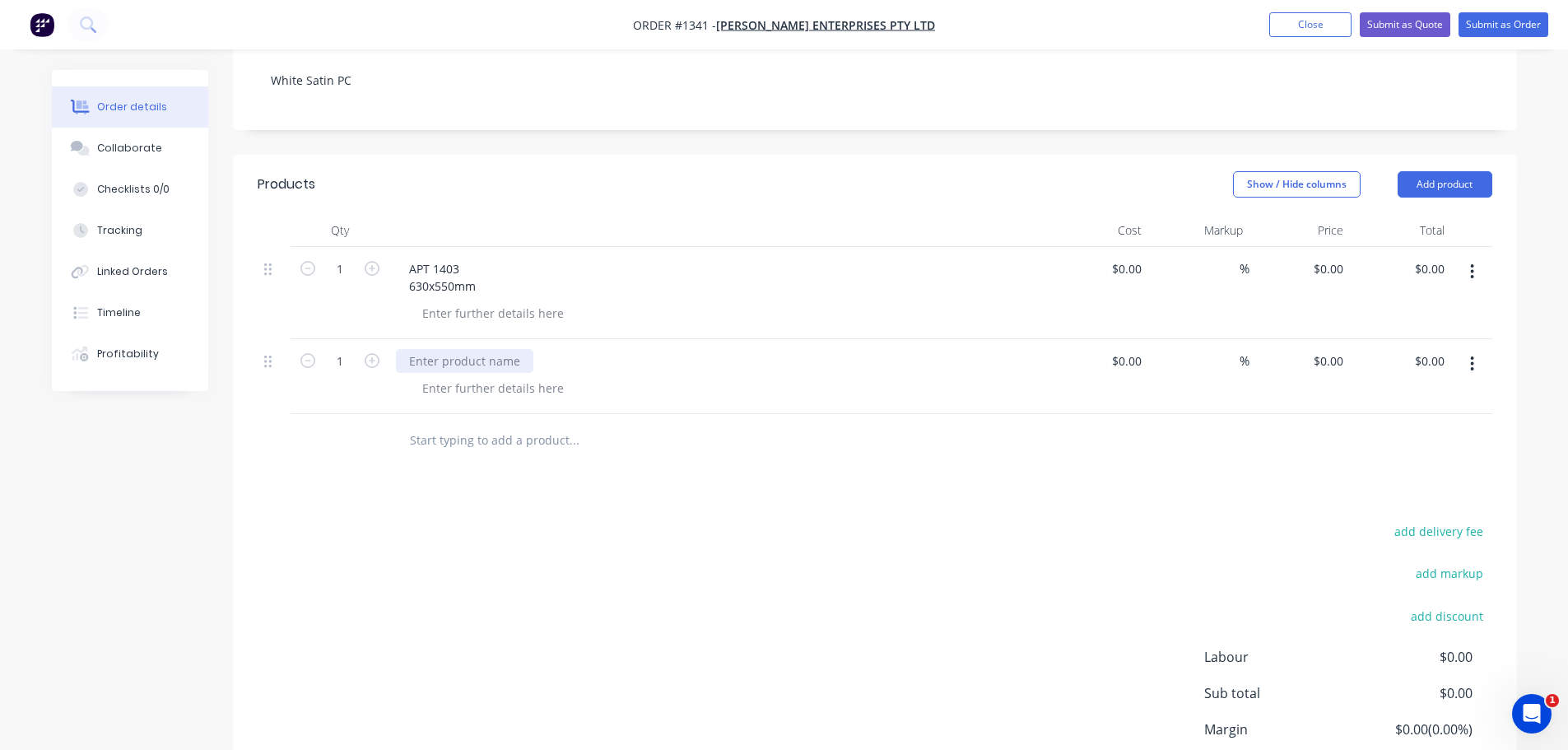
click at [454, 349] on div at bounding box center [465, 361] width 138 height 24
paste div
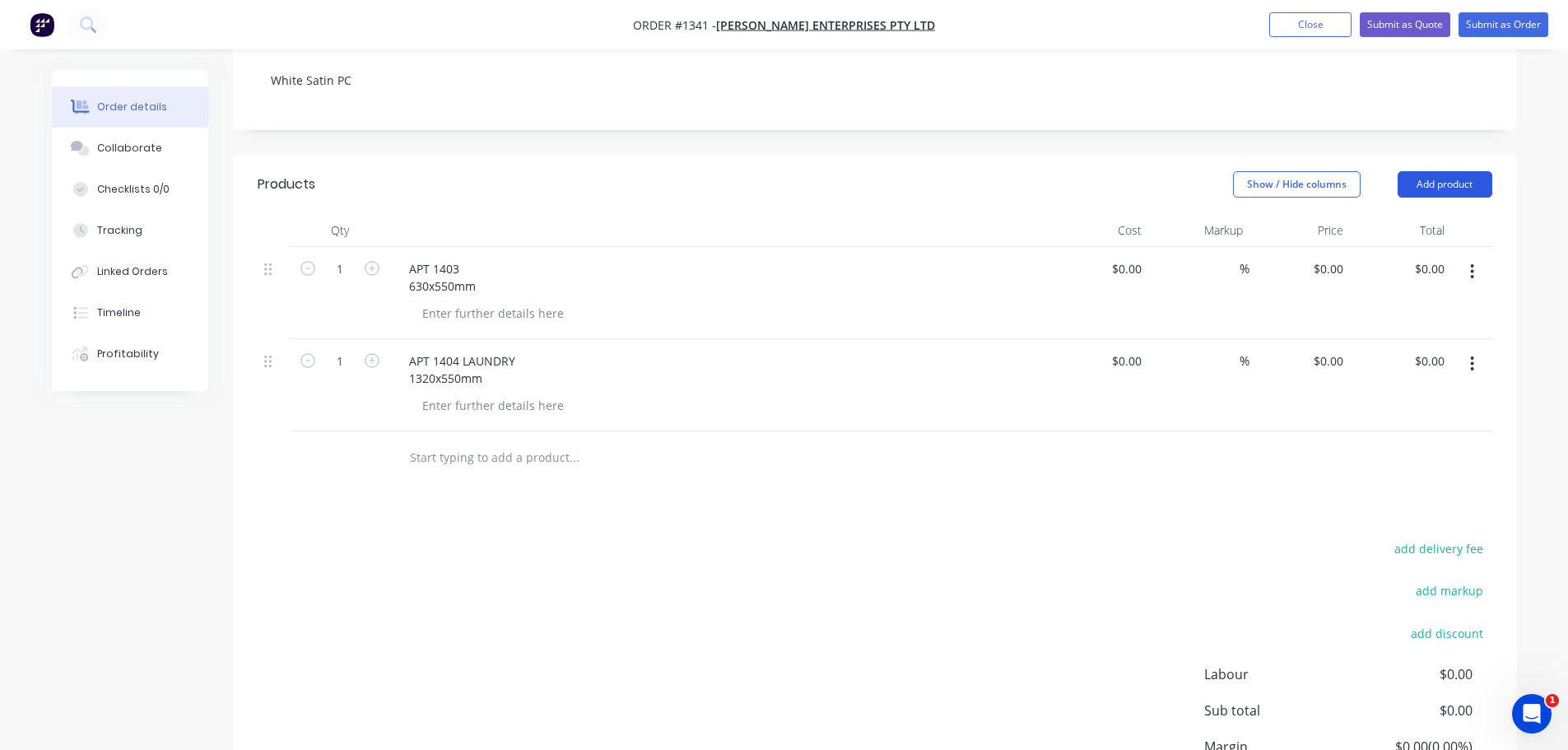
click at [1421, 172] on button "Add product" at bounding box center [1444, 184] width 94 height 26
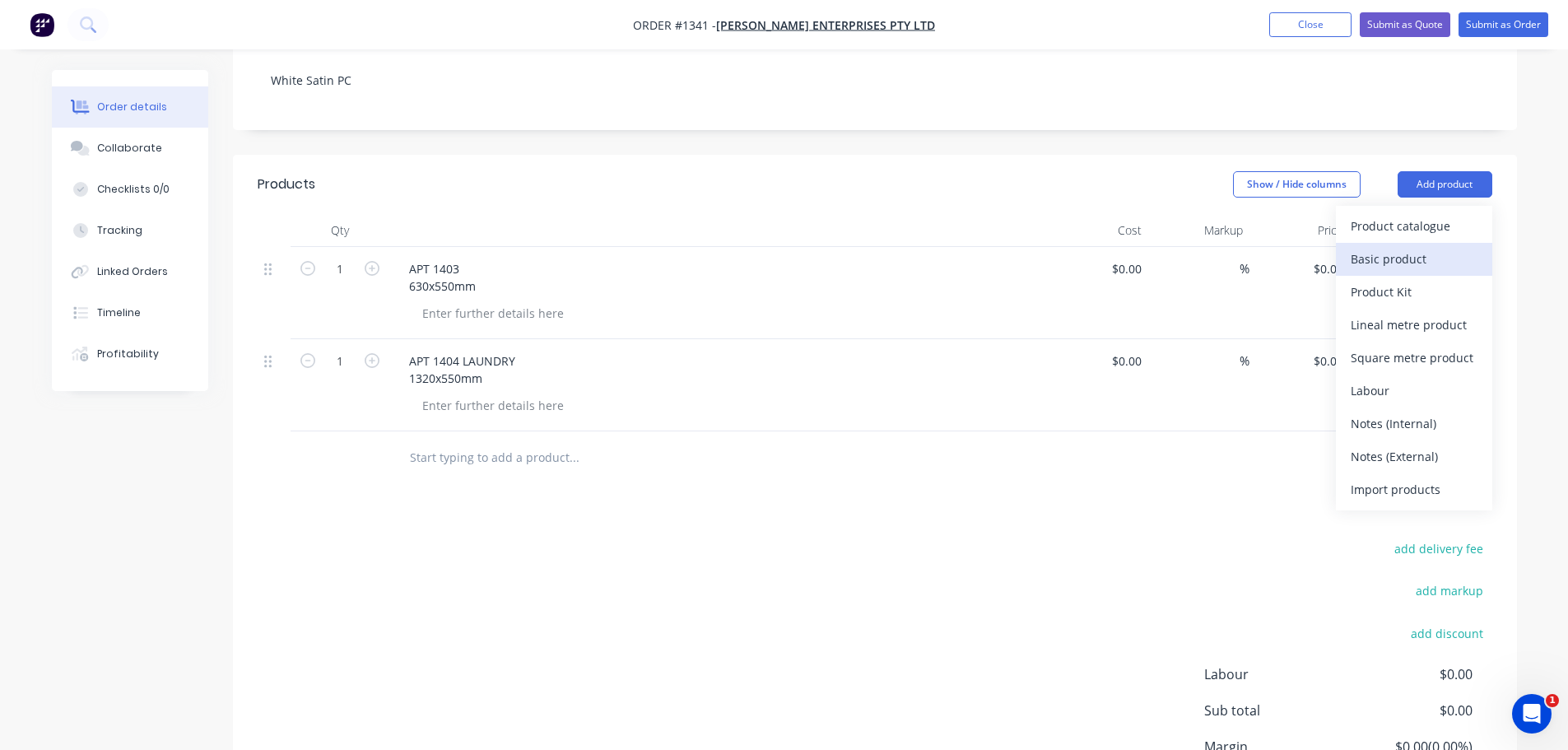
click at [1373, 247] on div "Basic product" at bounding box center [1413, 259] width 127 height 24
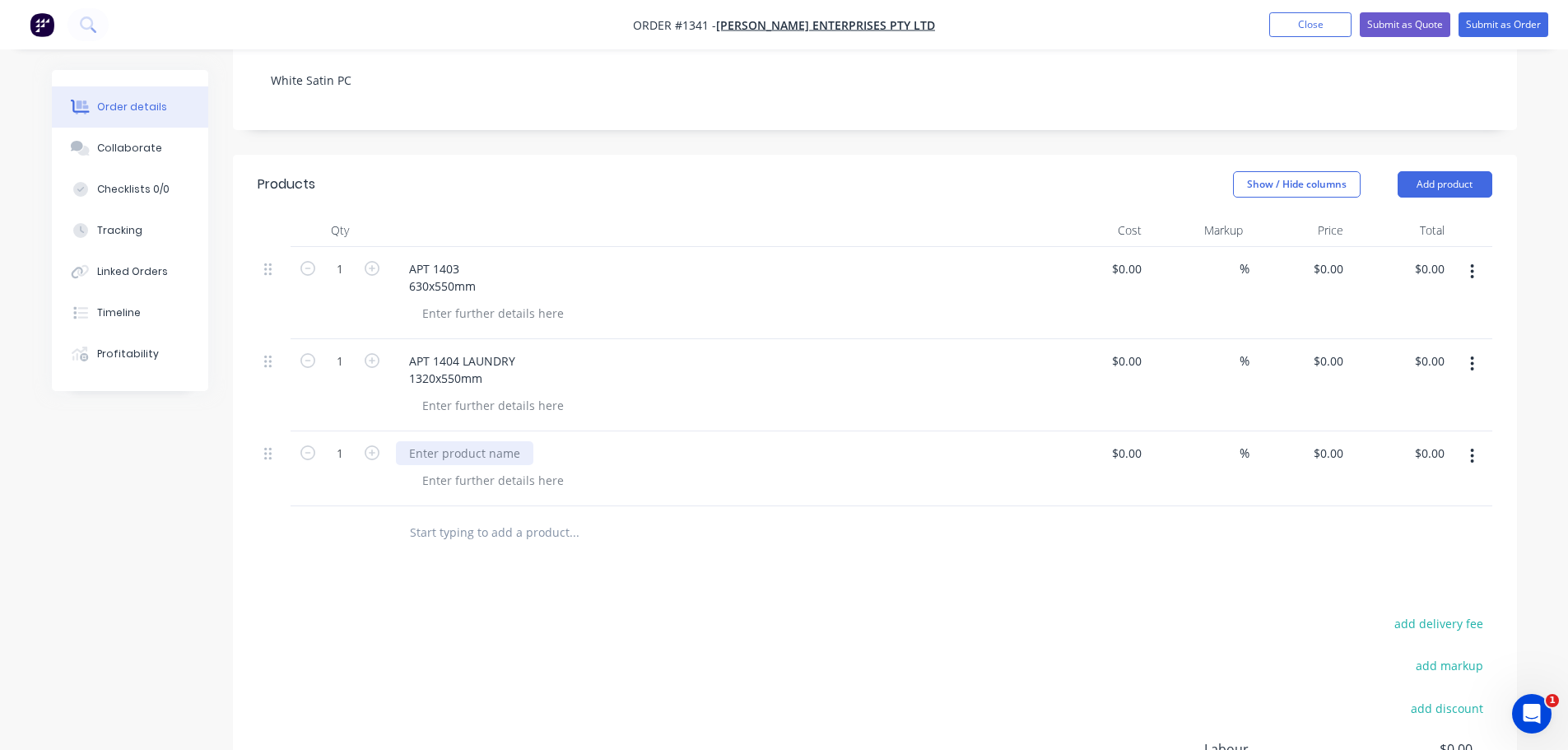
click at [446, 441] on div at bounding box center [465, 453] width 138 height 24
click at [444, 441] on div at bounding box center [465, 453] width 138 height 24
paste div
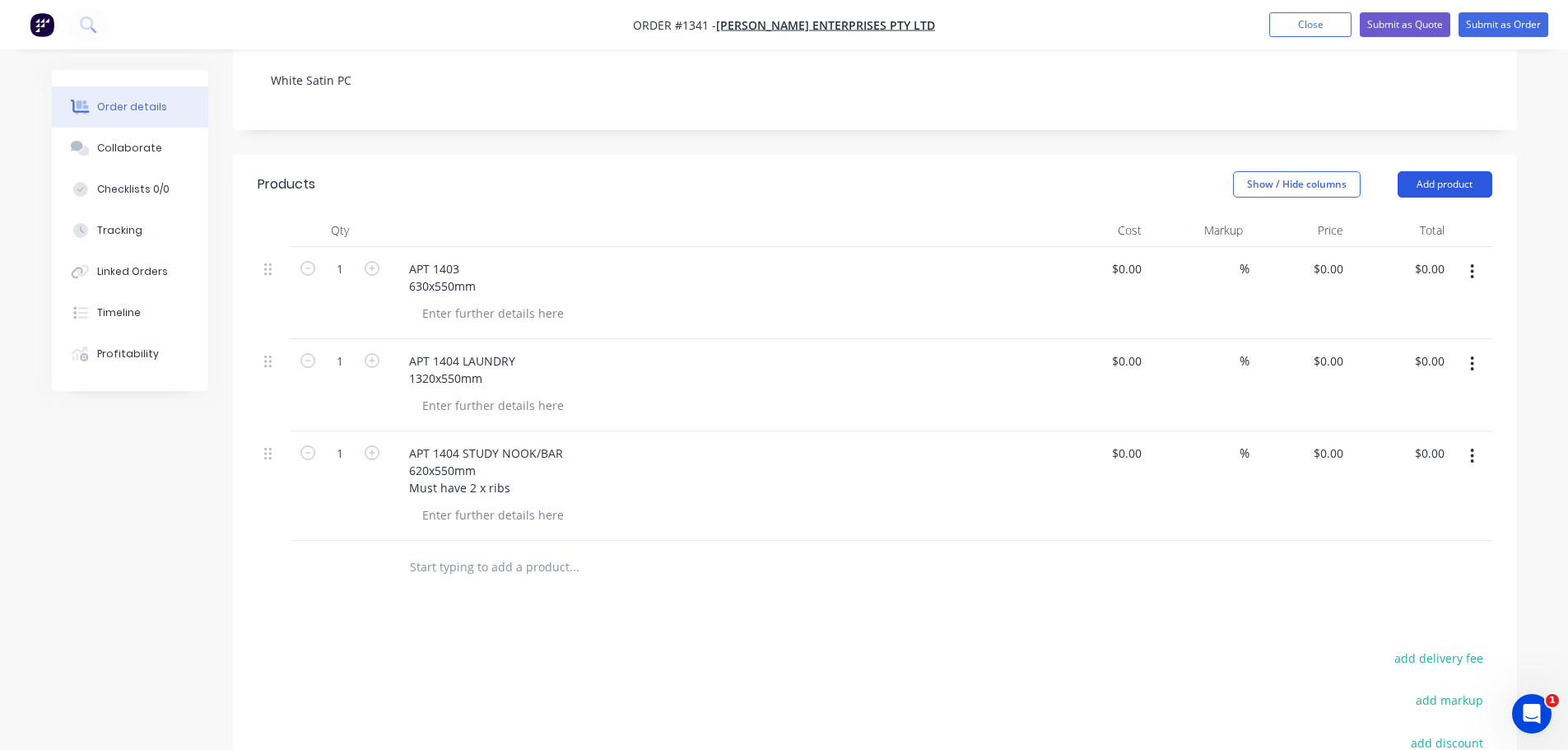
click at [1466, 172] on button "Add product" at bounding box center [1444, 184] width 94 height 26
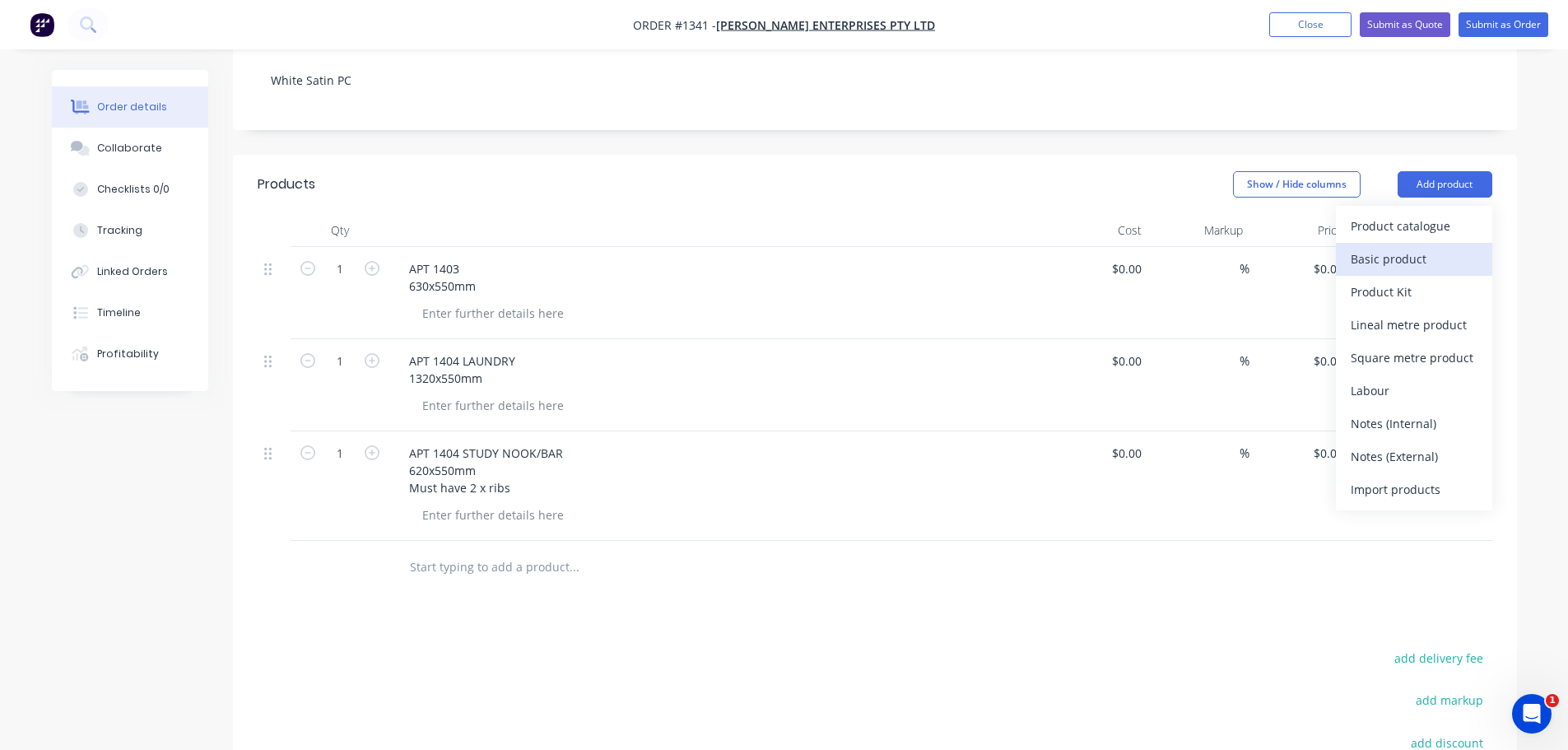
click at [1386, 247] on div "Basic product" at bounding box center [1413, 259] width 127 height 24
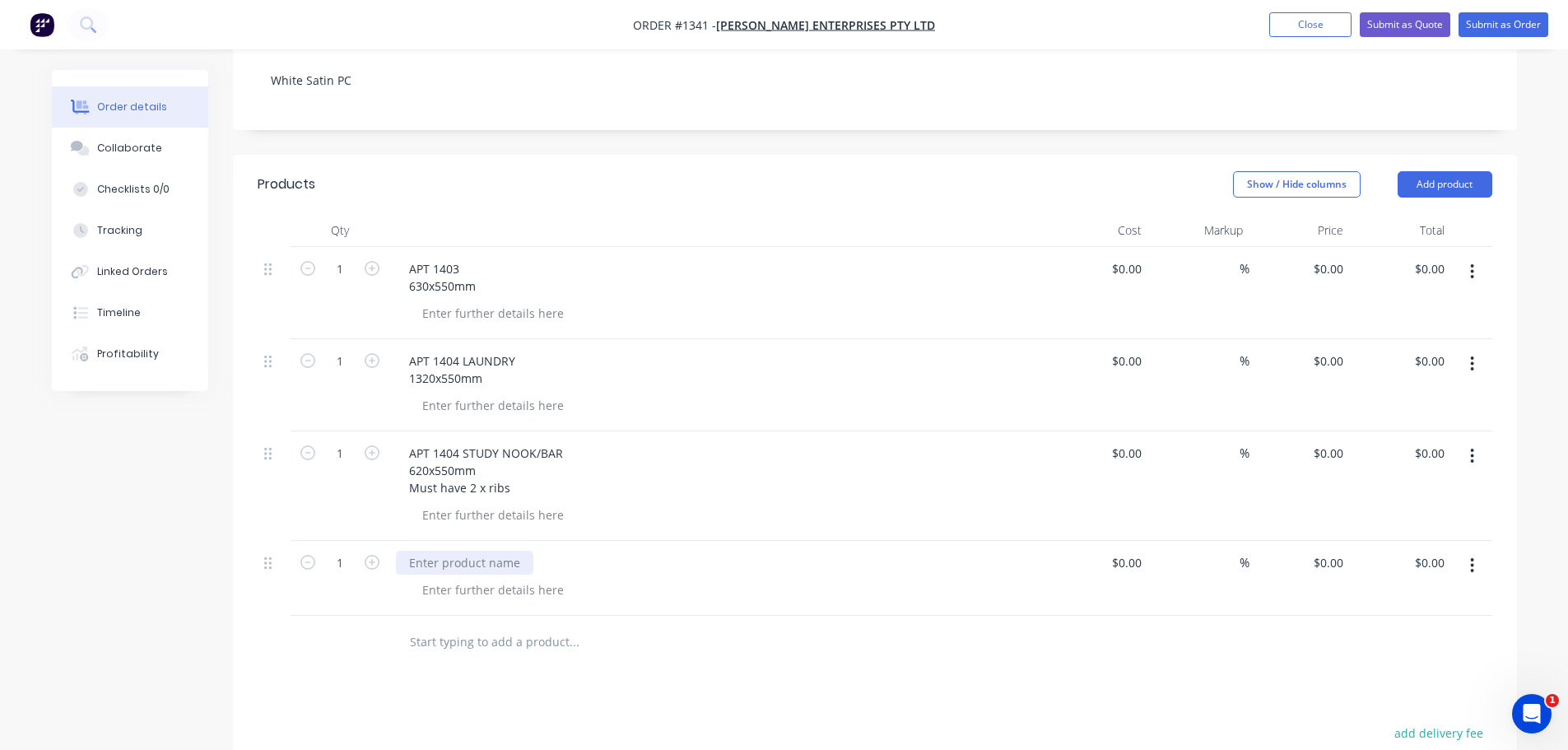
click at [460, 550] on div at bounding box center [465, 562] width 138 height 24
paste div
click at [1454, 172] on button "Add product" at bounding box center [1444, 184] width 94 height 26
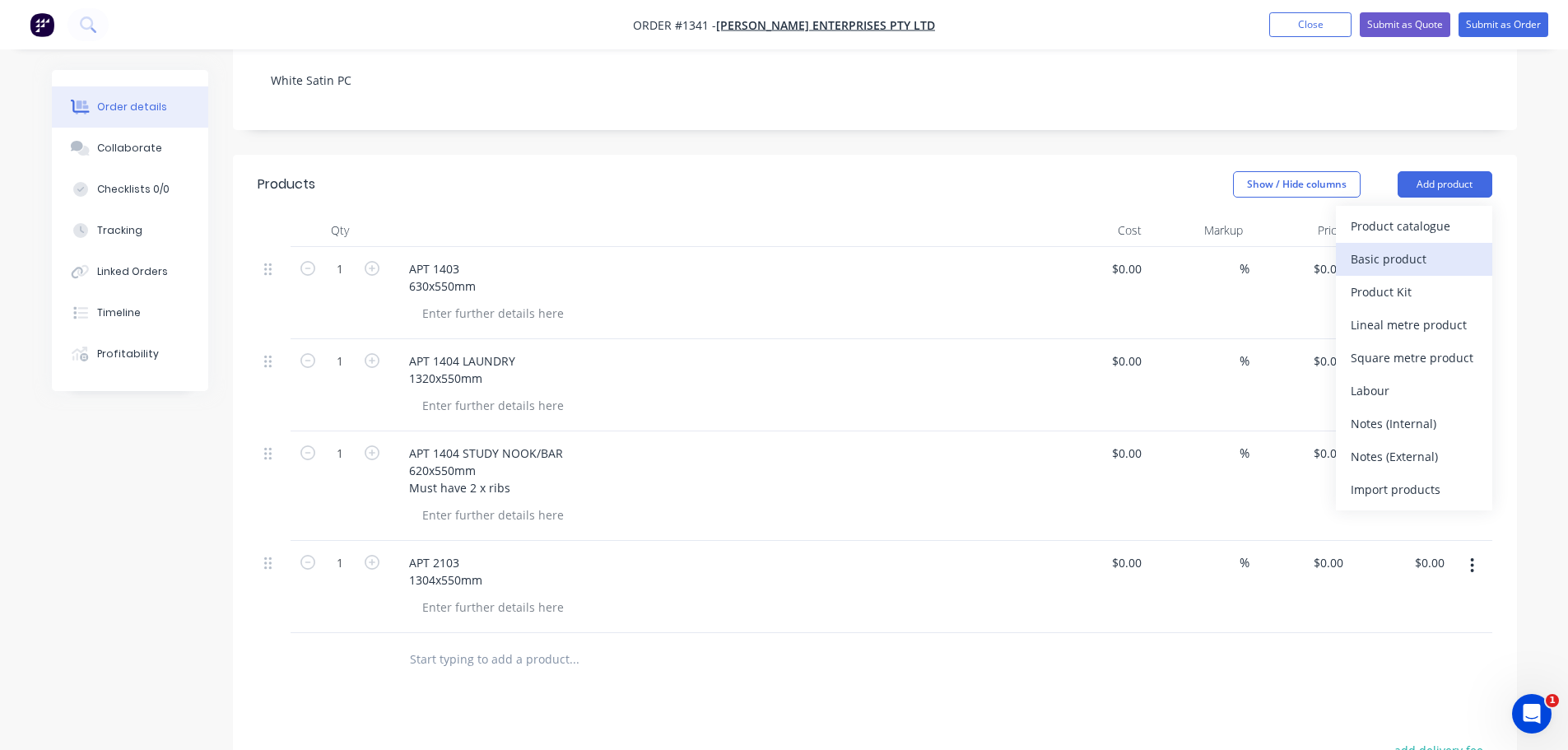
click at [1396, 247] on div "Basic product" at bounding box center [1413, 259] width 127 height 24
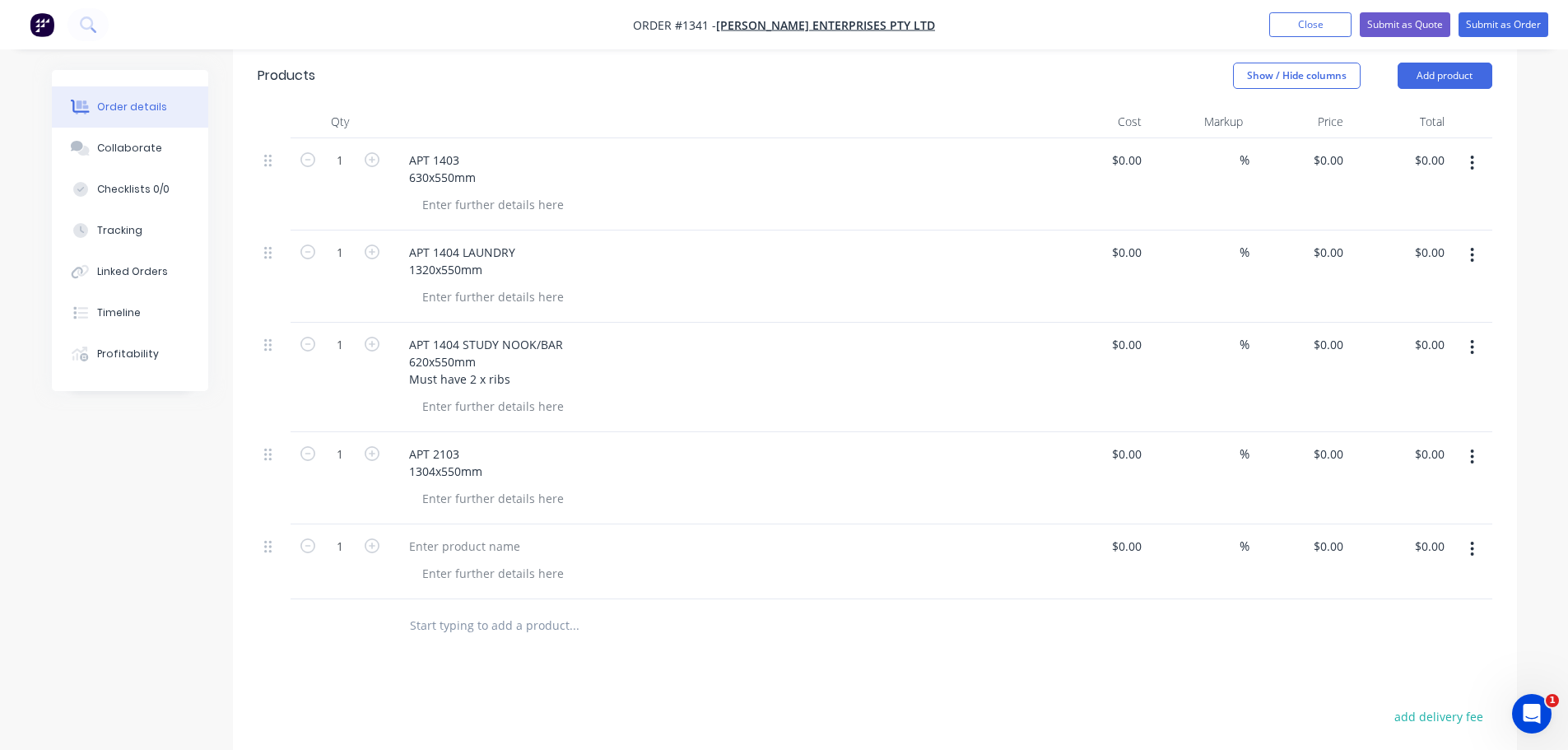
scroll to position [658, 0]
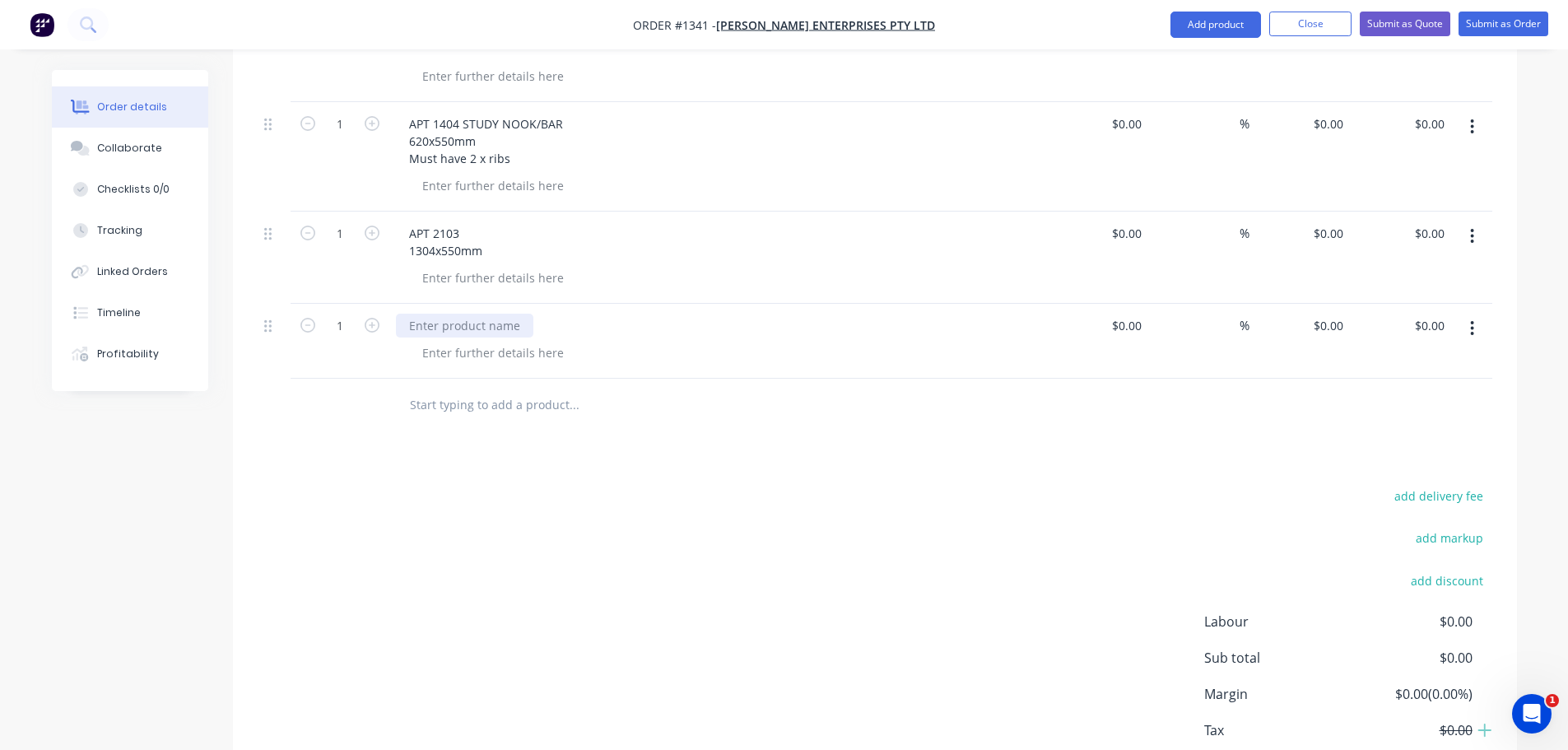
click at [441, 313] on div at bounding box center [465, 325] width 138 height 24
paste div
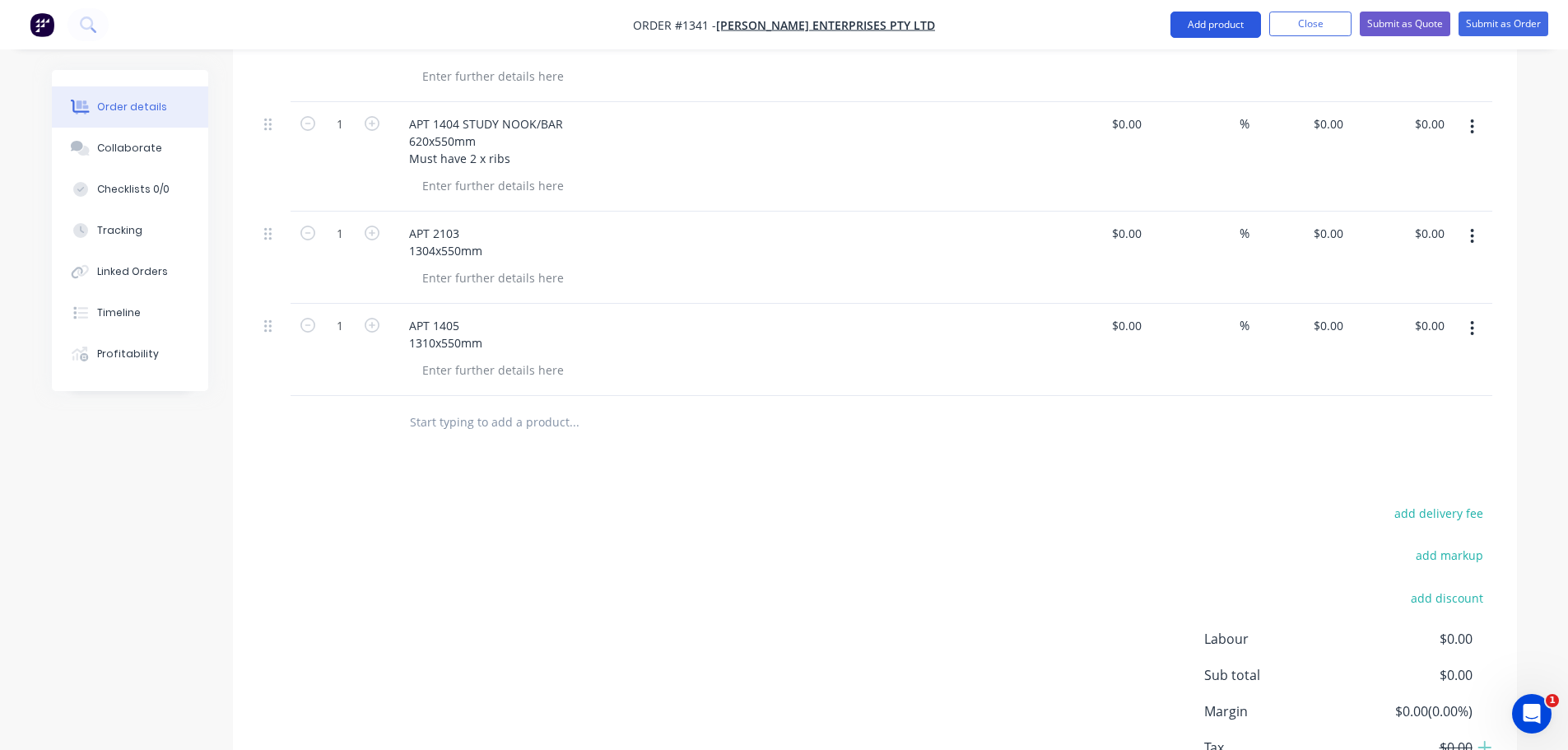
click at [1227, 32] on button "Add product" at bounding box center [1215, 25] width 91 height 26
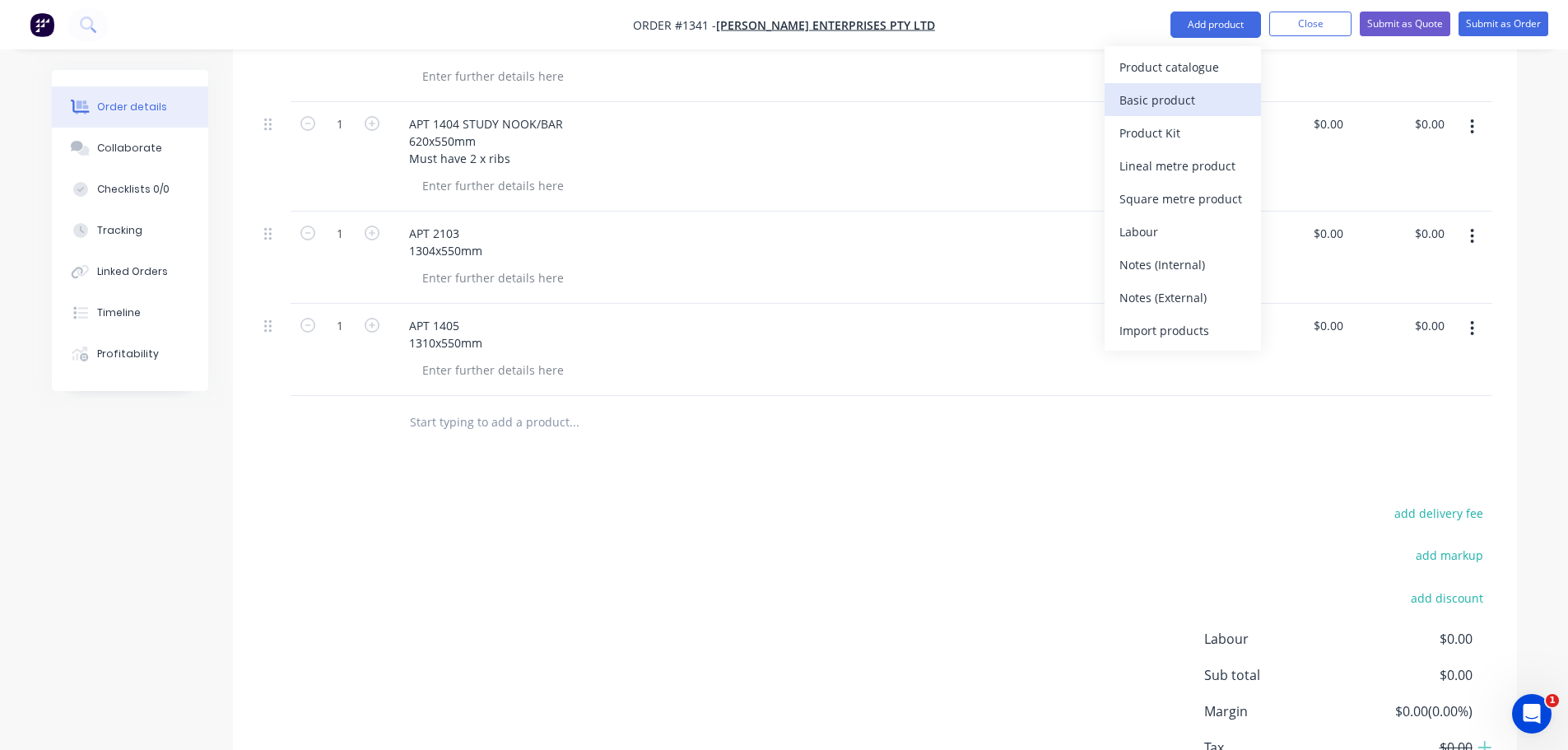
click at [1184, 102] on div "Basic product" at bounding box center [1182, 100] width 127 height 24
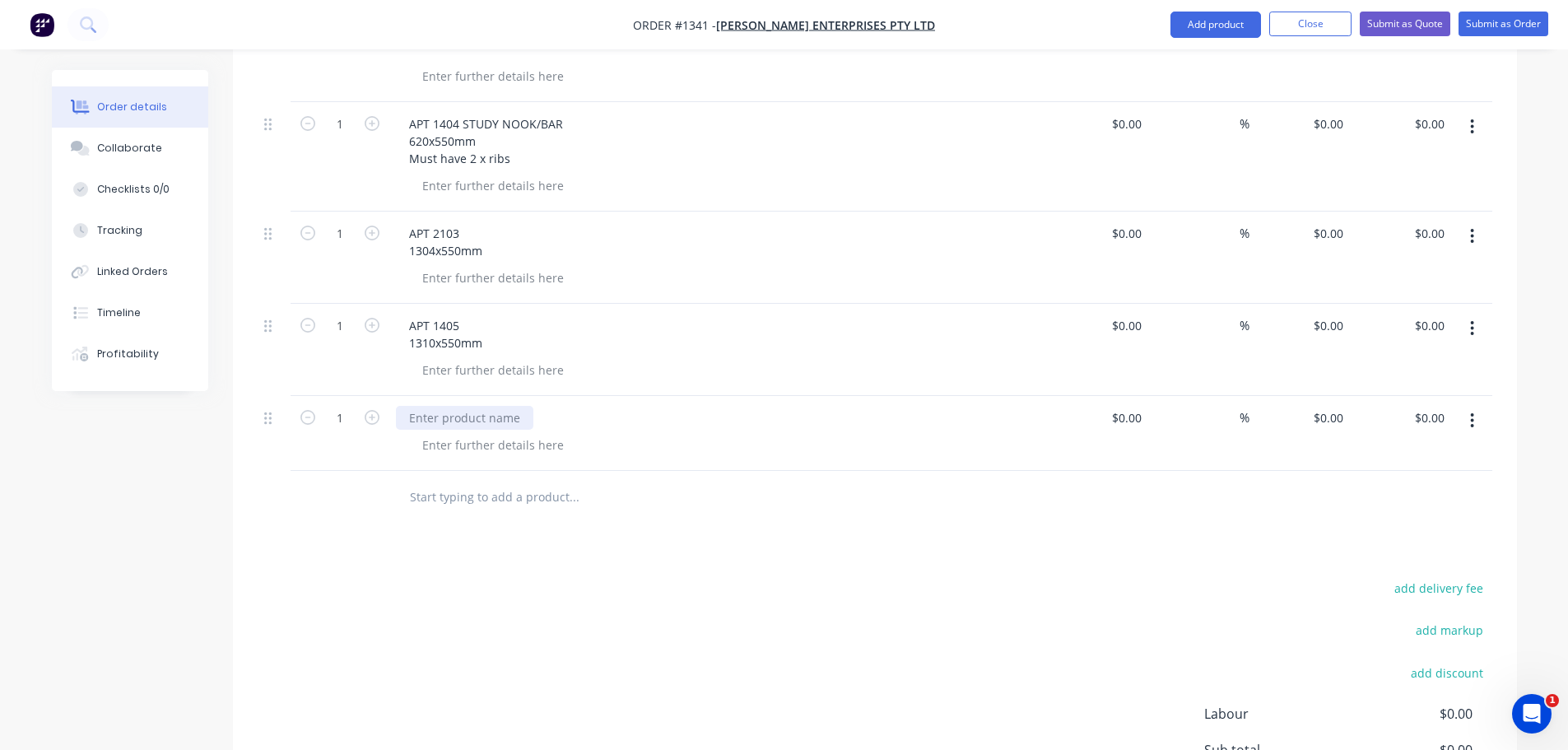
click at [419, 406] on div at bounding box center [465, 418] width 138 height 24
paste div
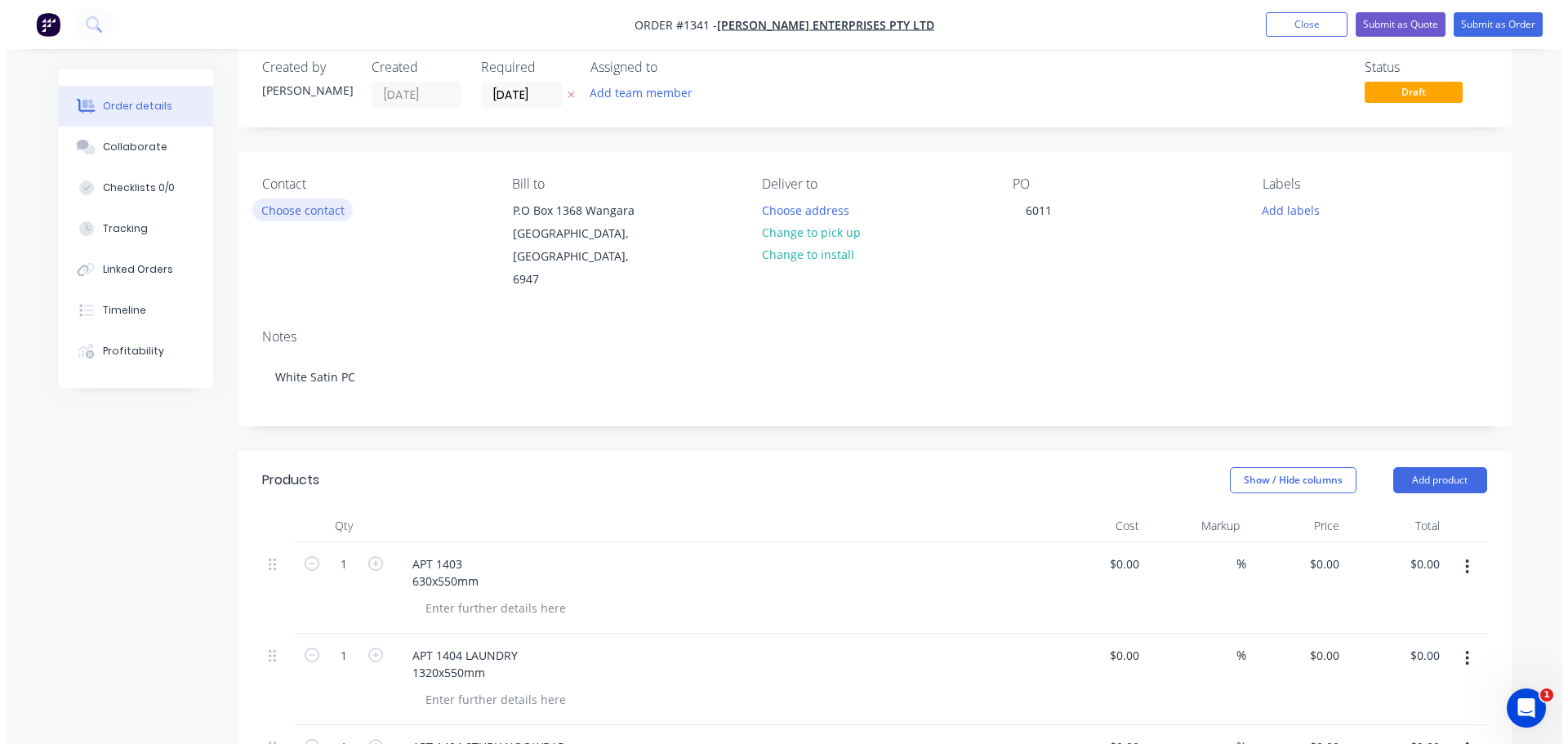
scroll to position [0, 0]
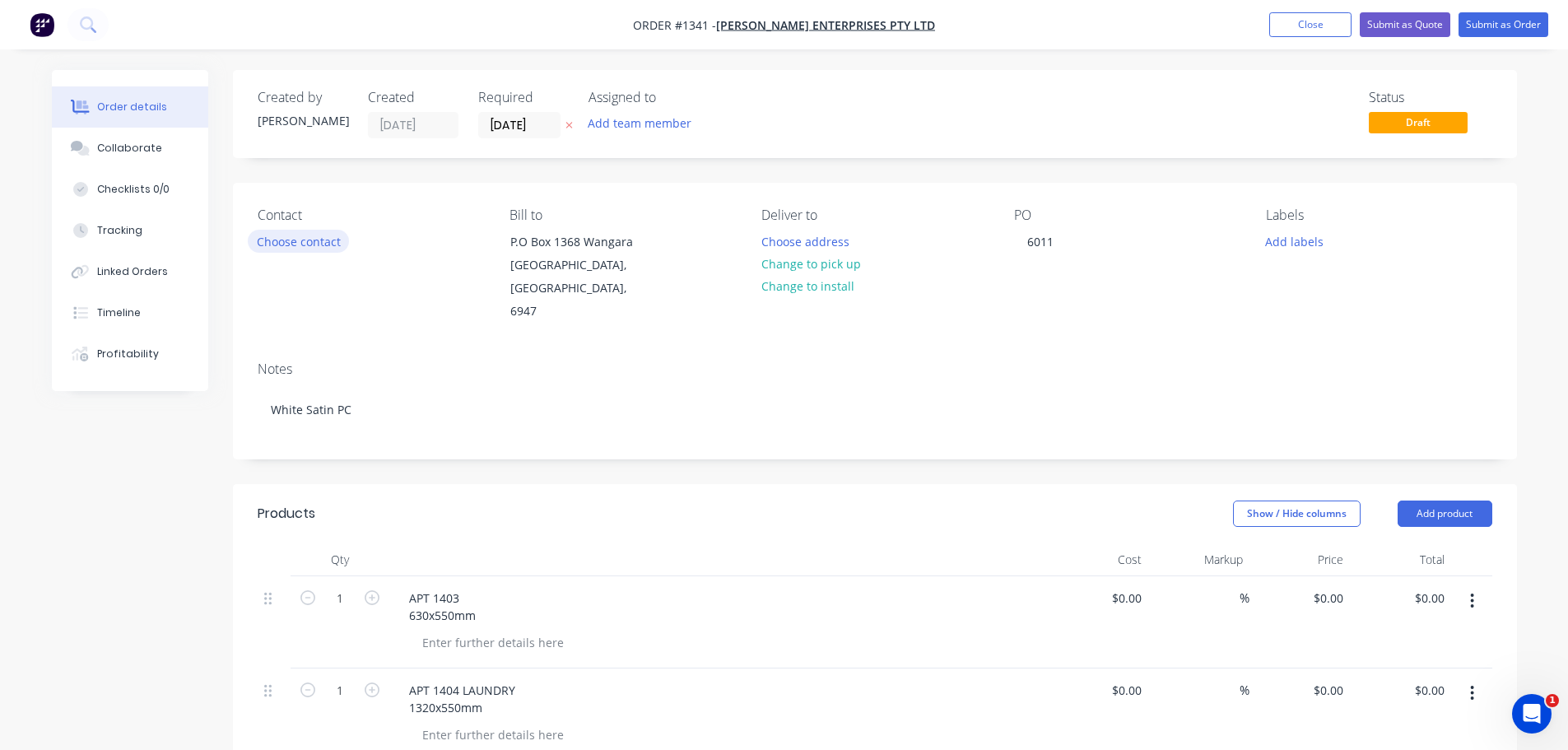
click at [307, 240] on button "Choose contact" at bounding box center [298, 240] width 101 height 22
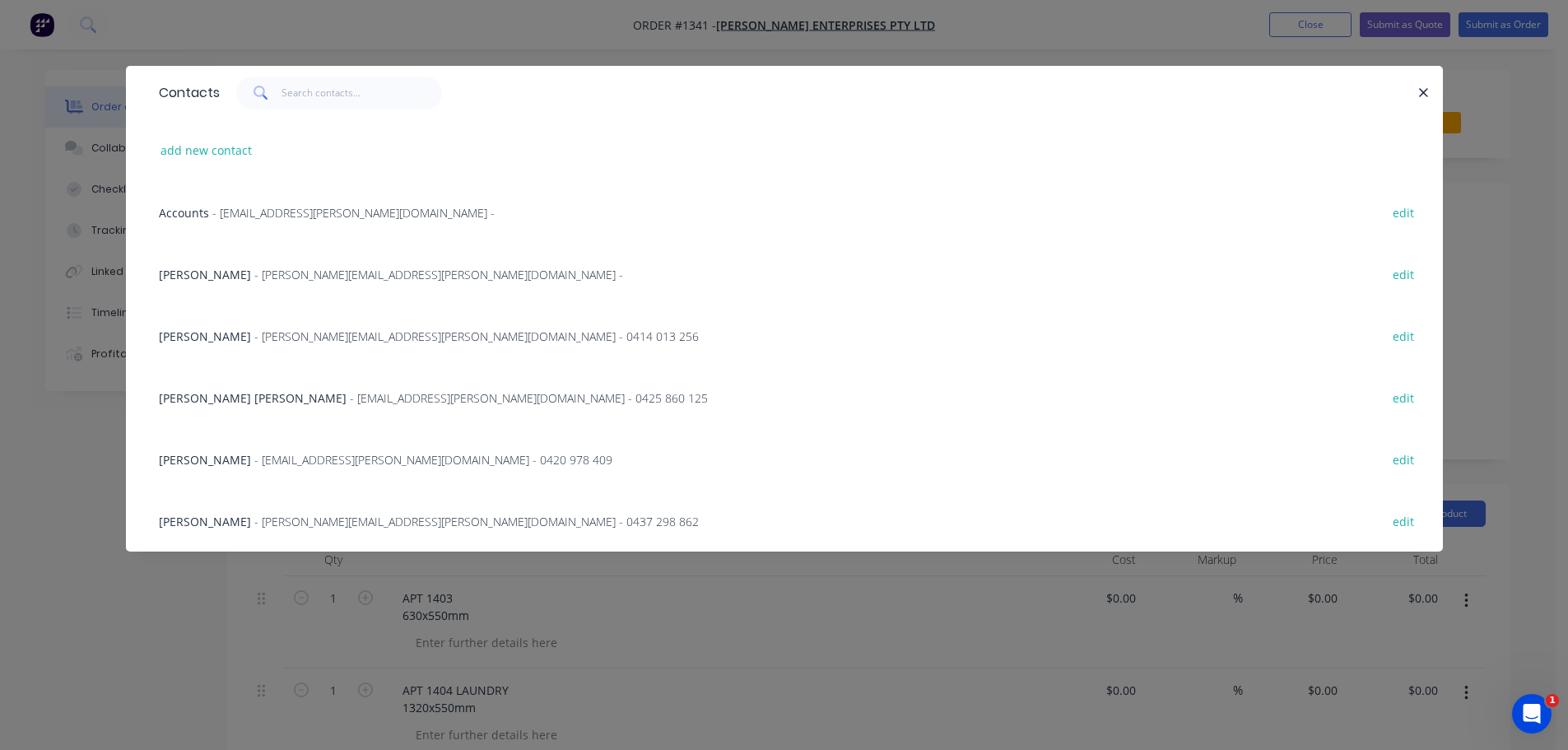
click at [211, 521] on span "John Enfantie" at bounding box center [205, 522] width 93 height 15
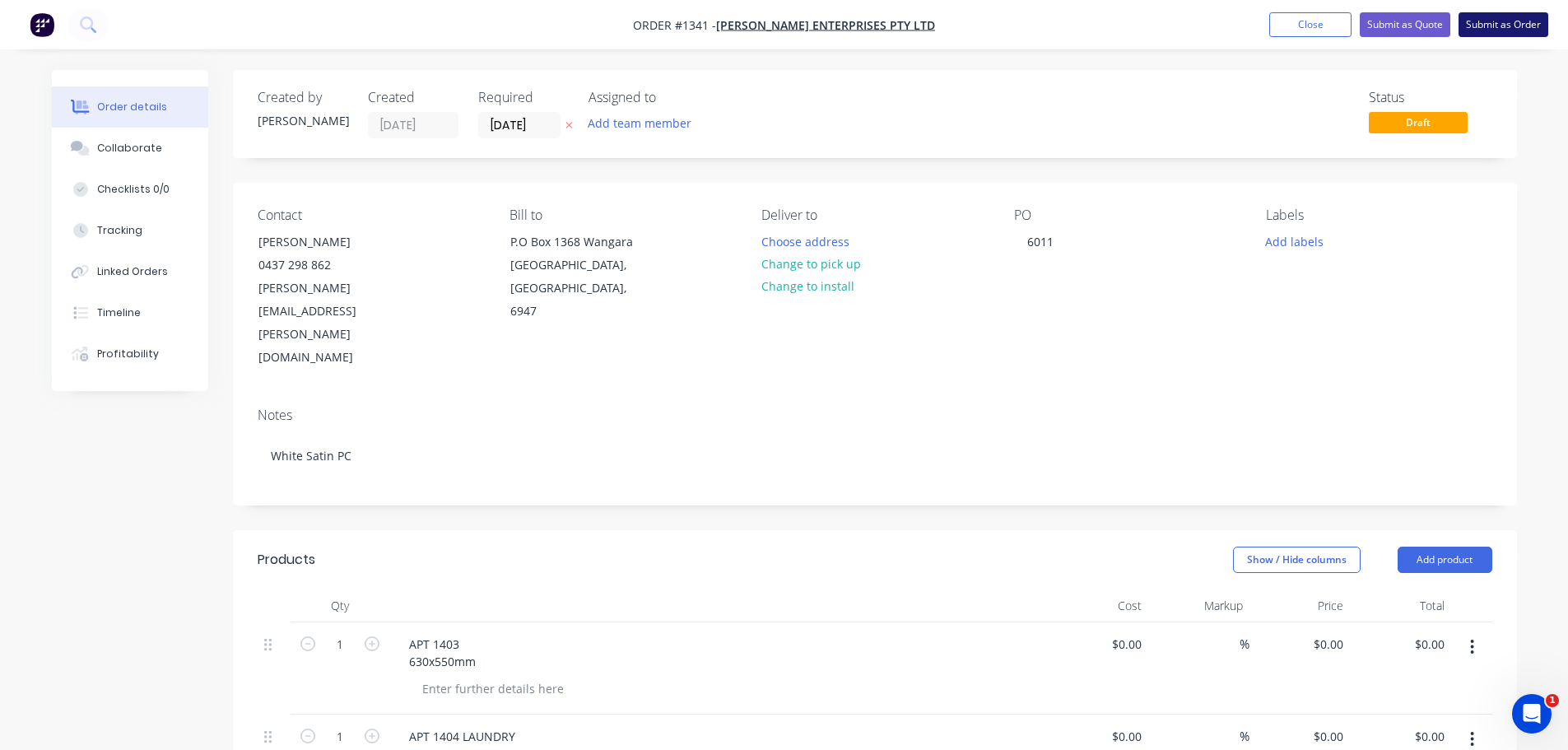
click at [1476, 24] on button "Submit as Order" at bounding box center [1503, 25] width 90 height 25
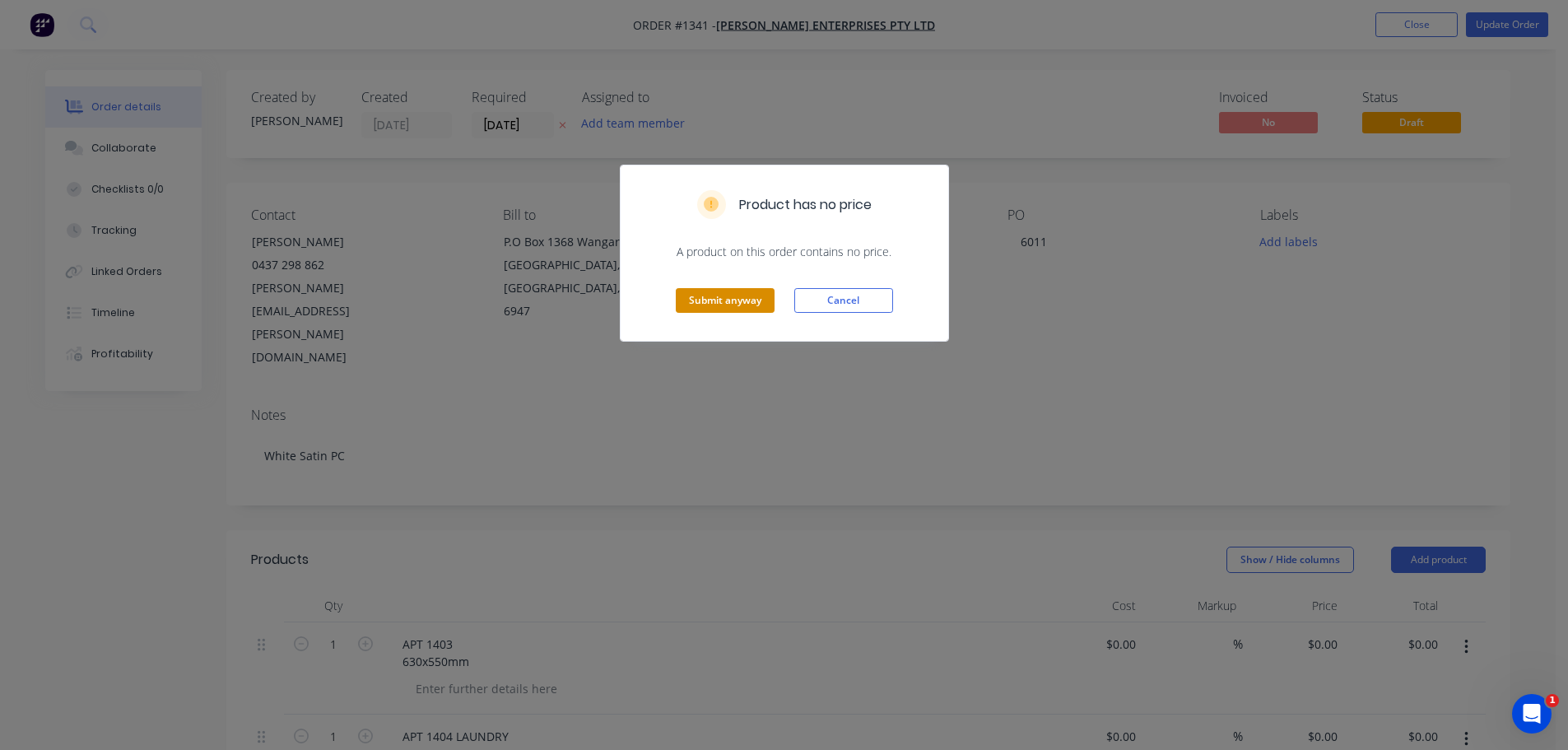
click at [704, 307] on button "Submit anyway" at bounding box center [725, 300] width 99 height 25
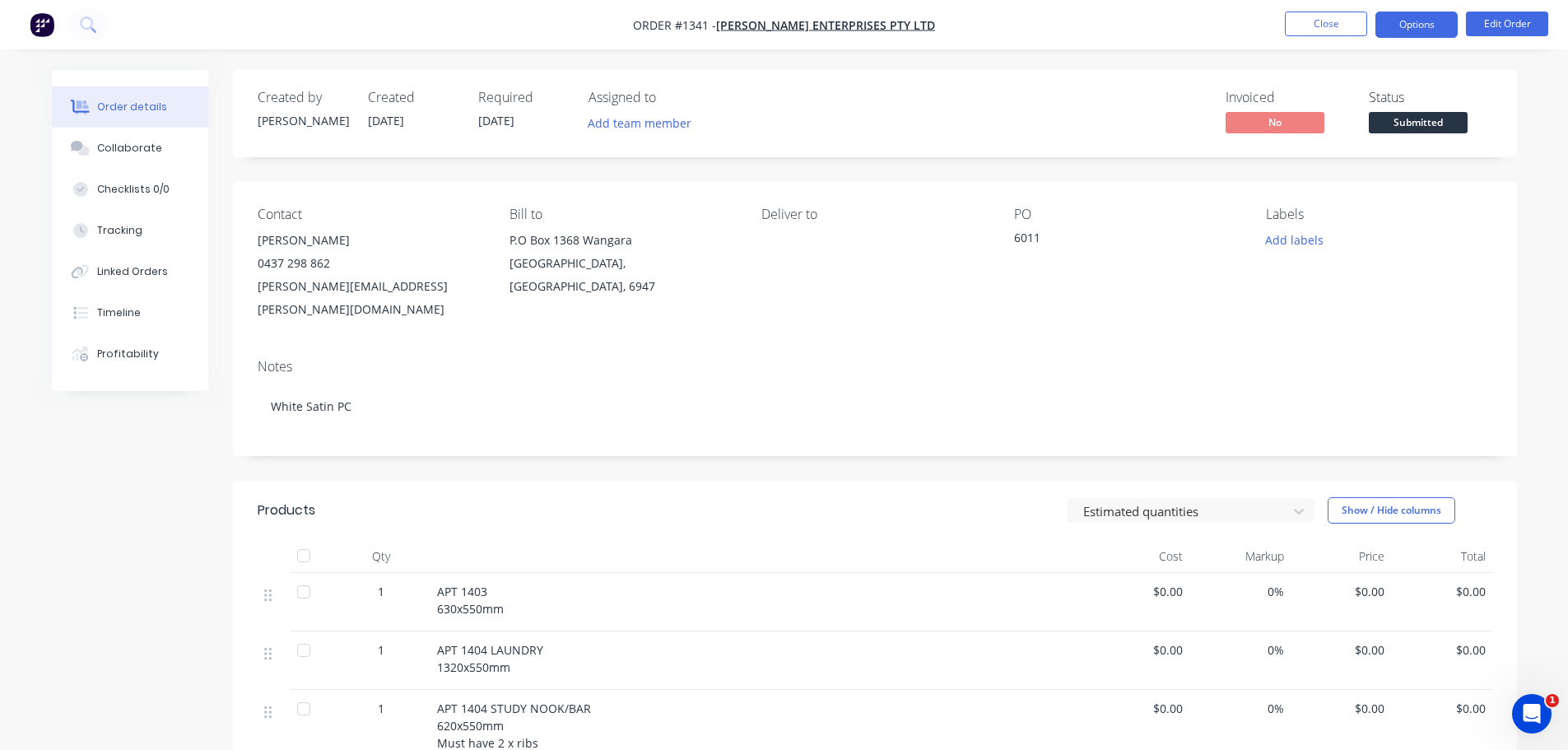
click at [1420, 18] on button "Options" at bounding box center [1416, 25] width 82 height 26
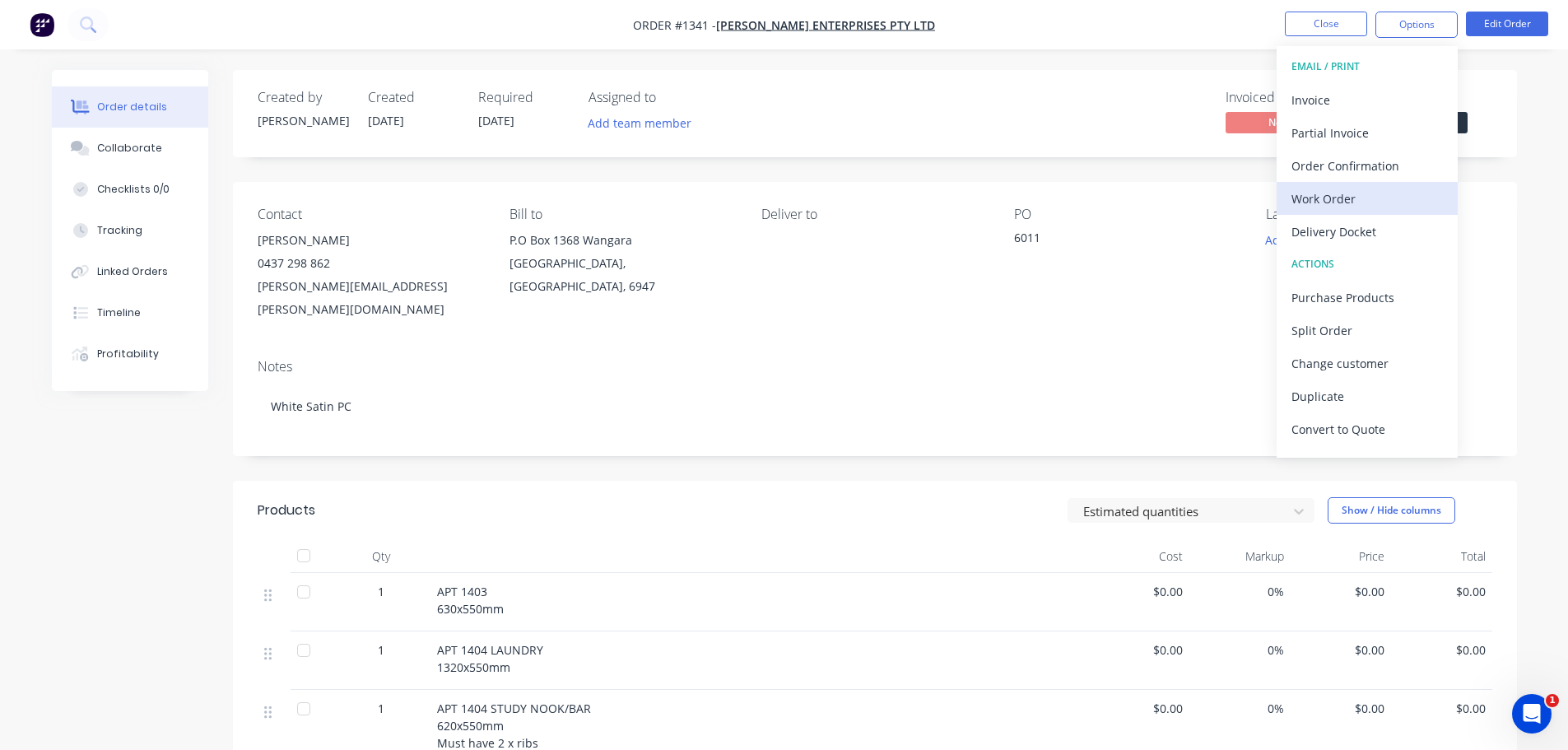
click at [1320, 204] on div "Work Order" at bounding box center [1367, 199] width 151 height 24
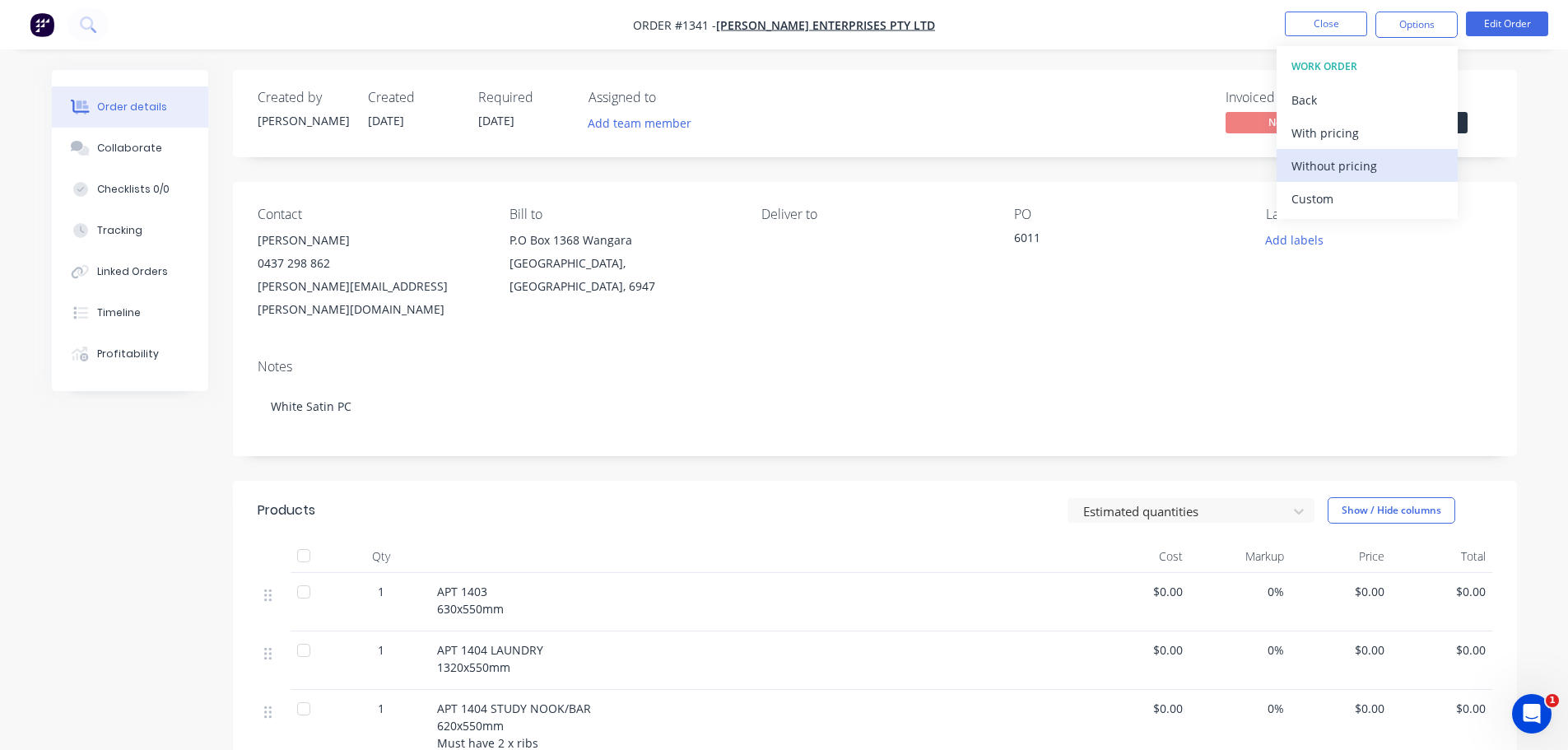
click at [1317, 176] on div "Without pricing" at bounding box center [1367, 166] width 151 height 24
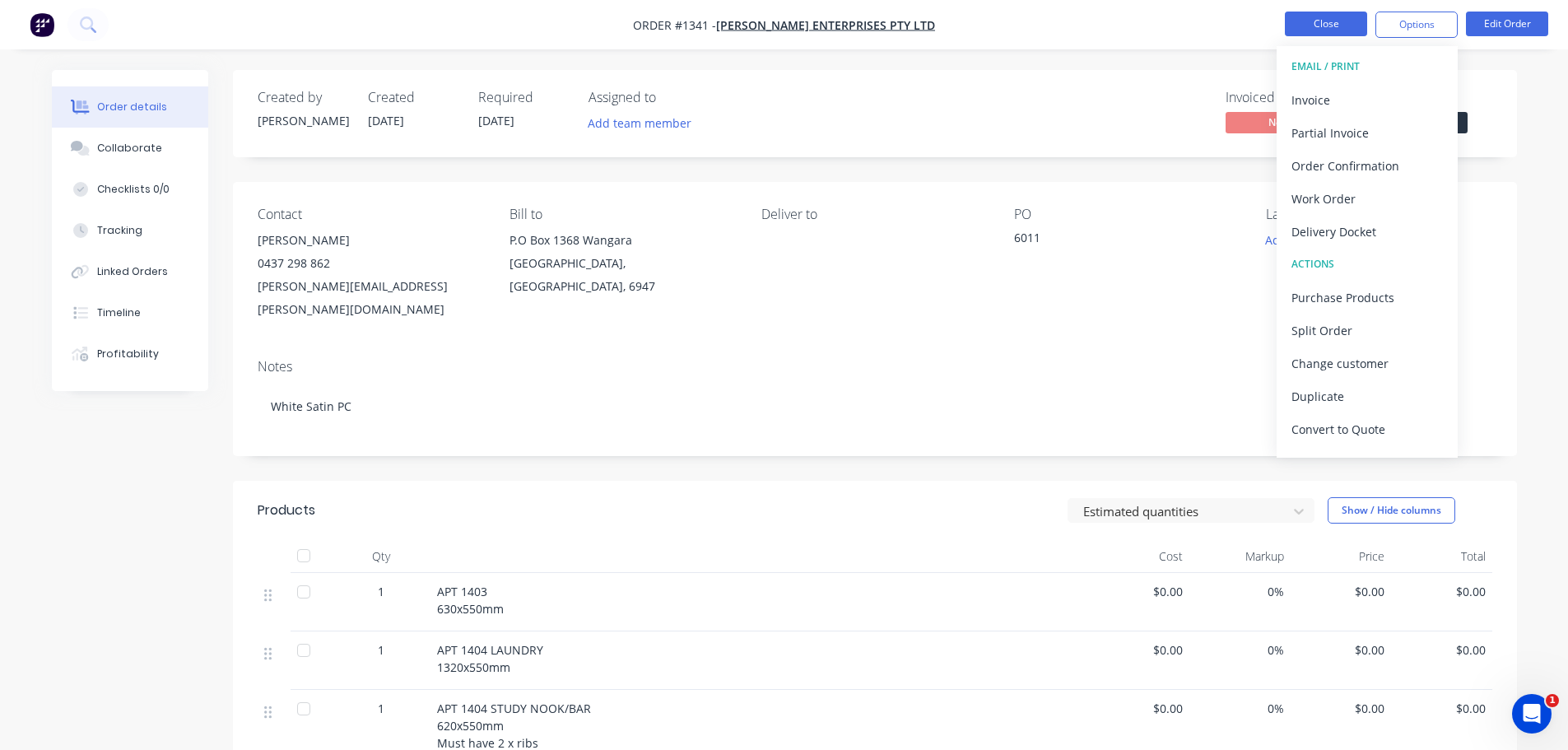
click at [1328, 27] on button "Close" at bounding box center [1325, 24] width 82 height 25
